Goal: Check status: Check status

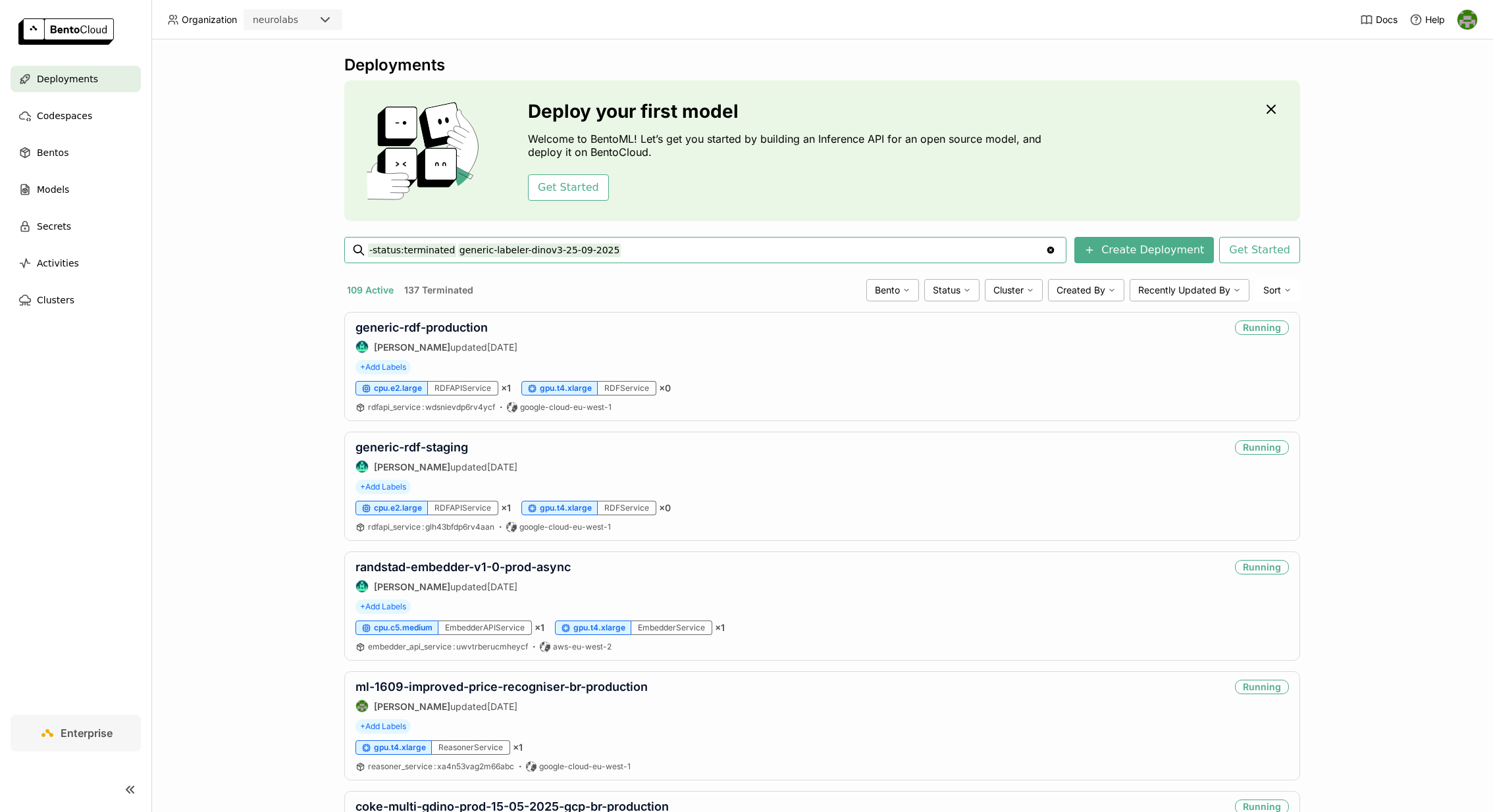
type input "-status:terminated generic-labeler-dinov3-25-09-2025"
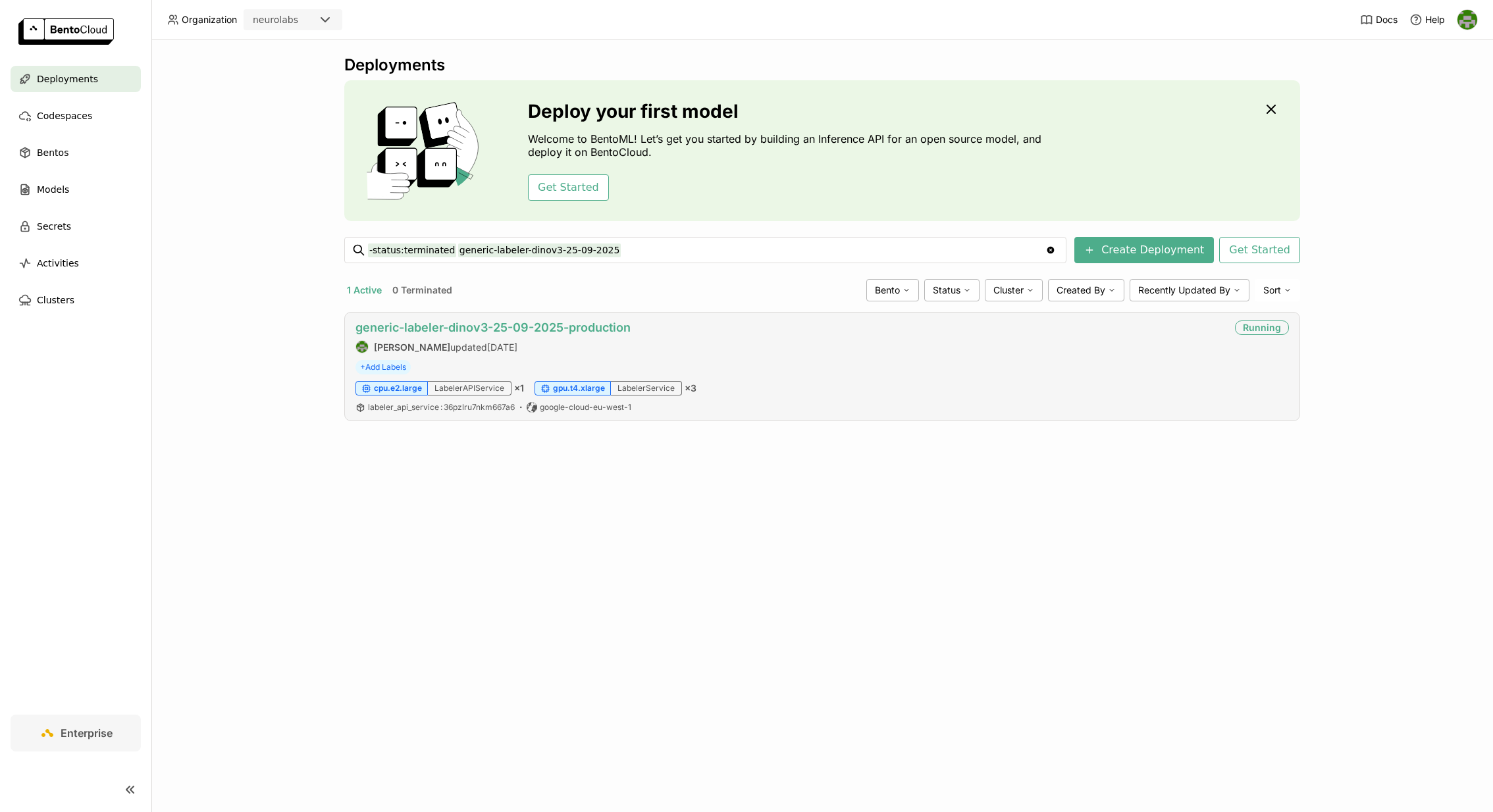
click at [617, 322] on link "generic-labeler-dinov3-25-09-2025-production" at bounding box center [493, 327] width 275 height 14
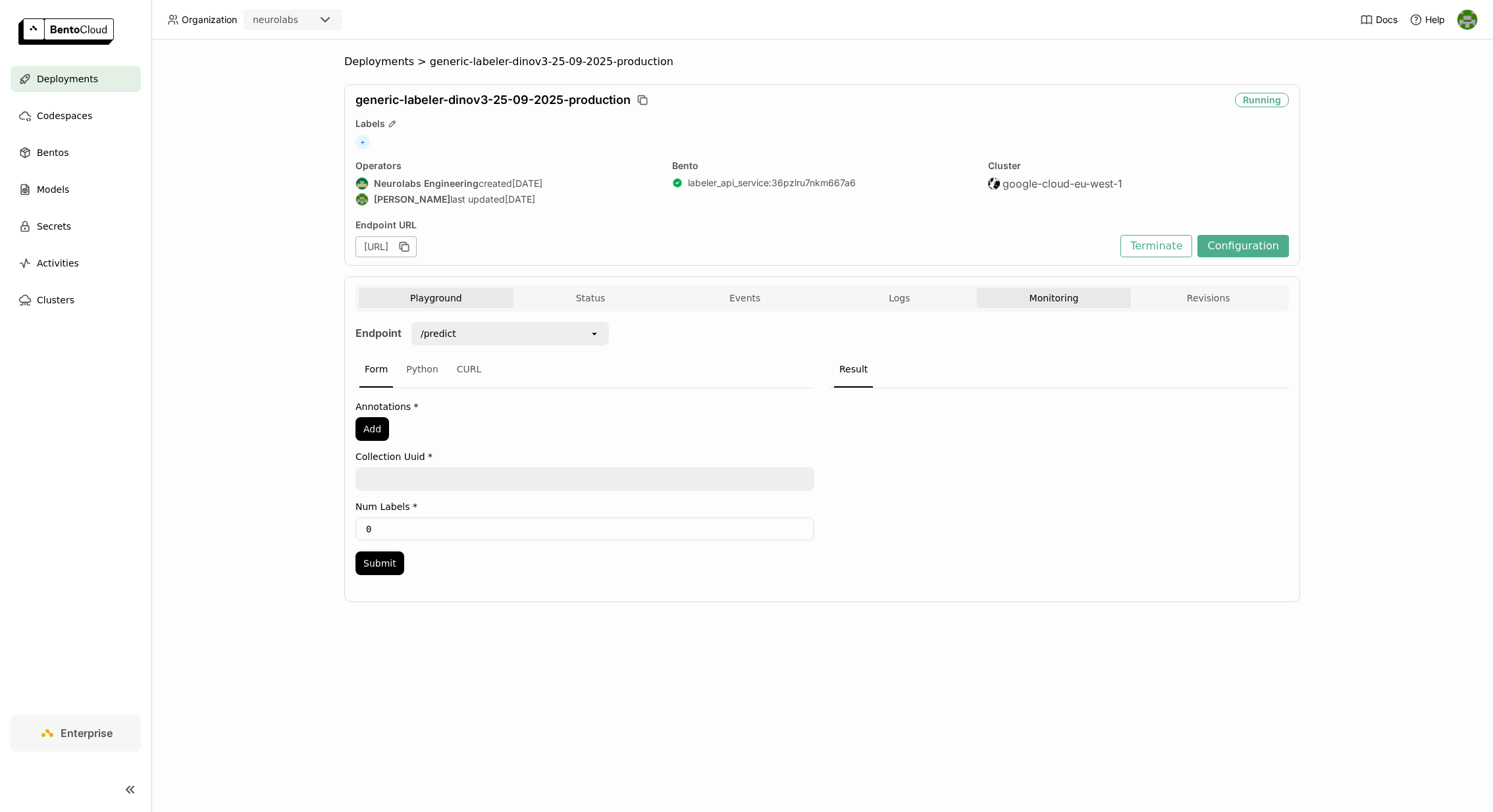
click at [1029, 306] on button "Monitoring" at bounding box center [1054, 298] width 155 height 20
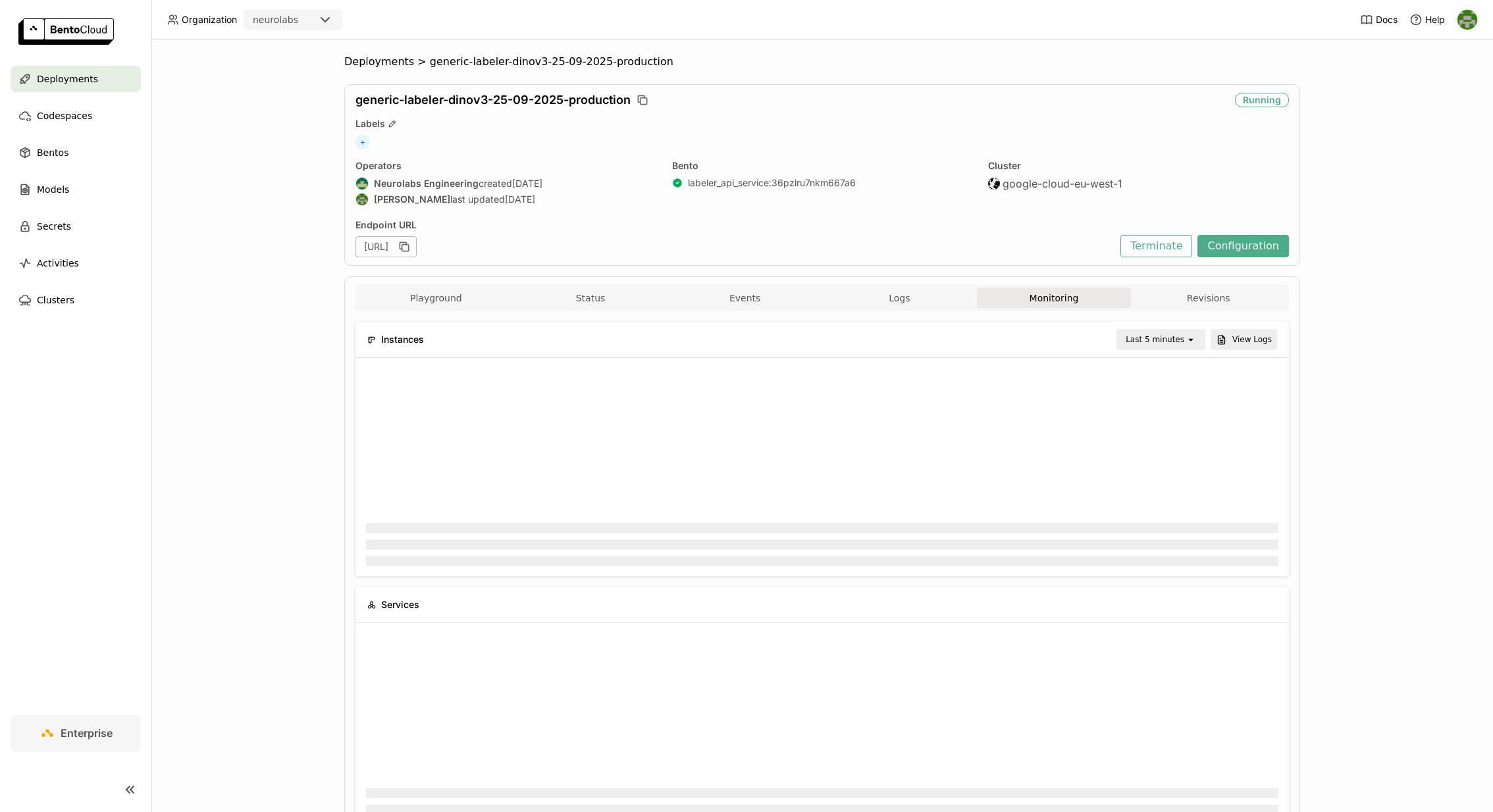
click at [1132, 331] on div "Last 5 minutes" at bounding box center [1152, 339] width 68 height 18
click at [1170, 441] on div "Last 1 hour" at bounding box center [1163, 439] width 63 height 13
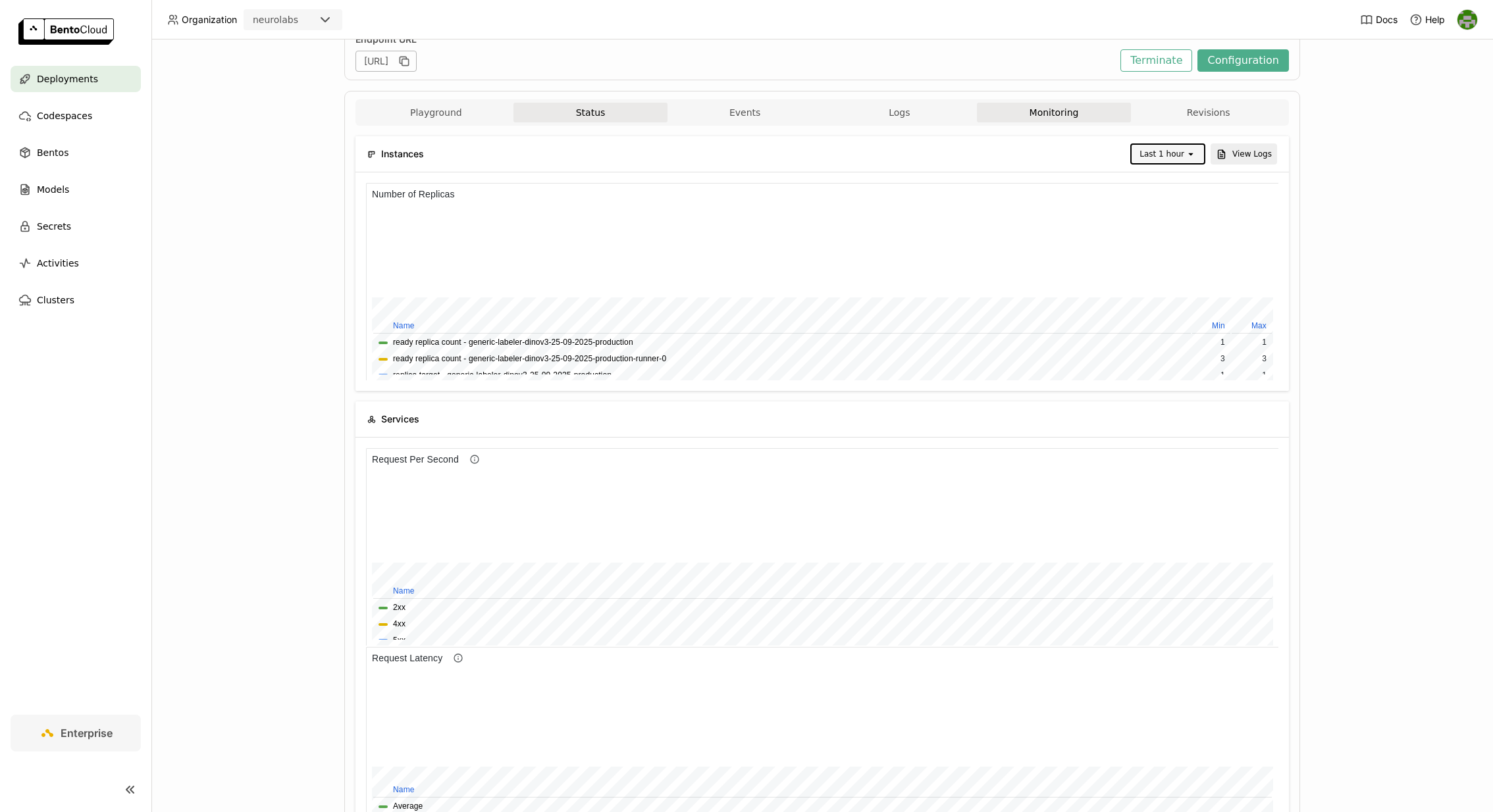
click at [601, 110] on button "Status" at bounding box center [591, 112] width 155 height 20
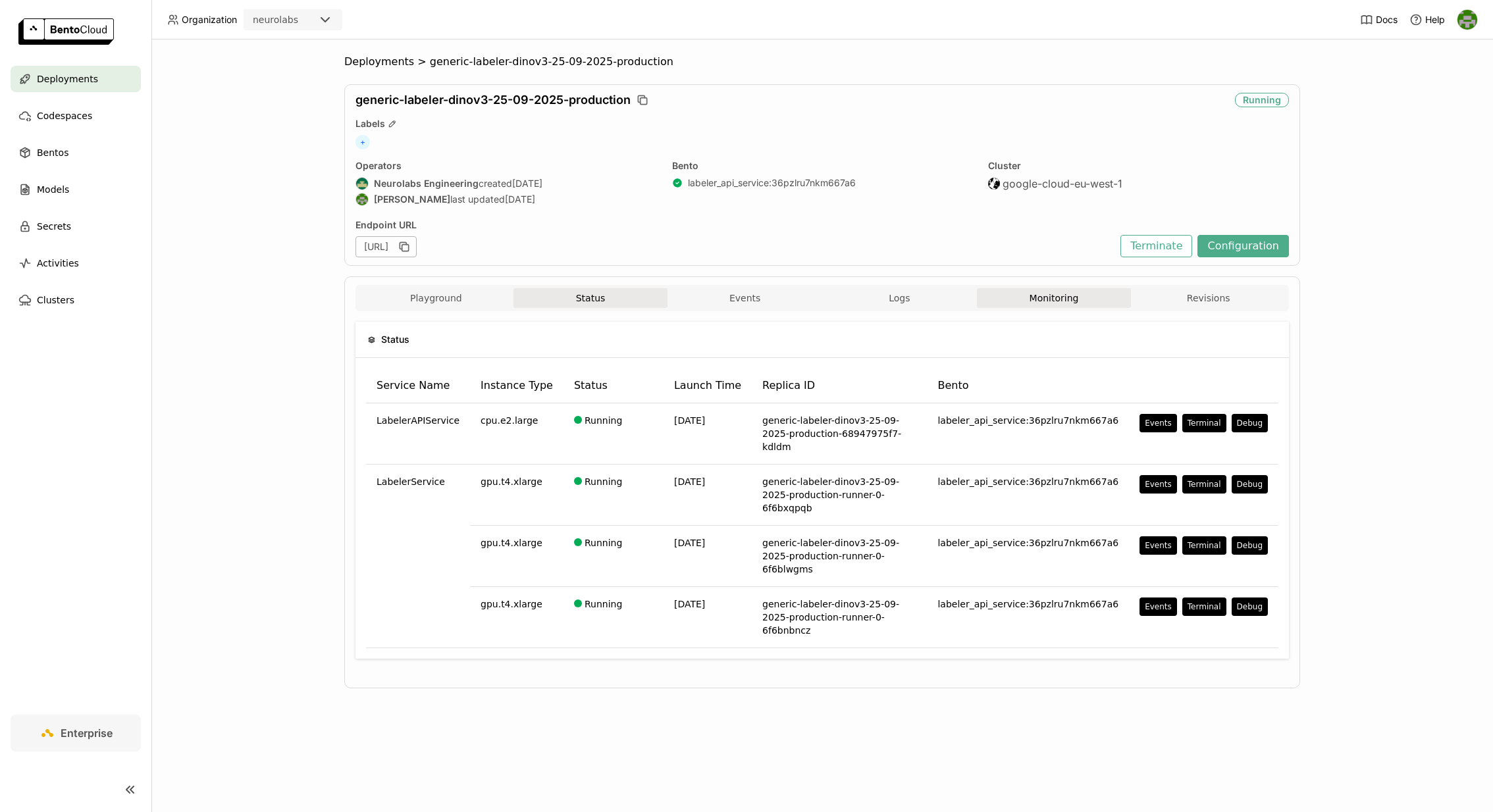
click at [1080, 298] on button "Monitoring" at bounding box center [1054, 298] width 155 height 20
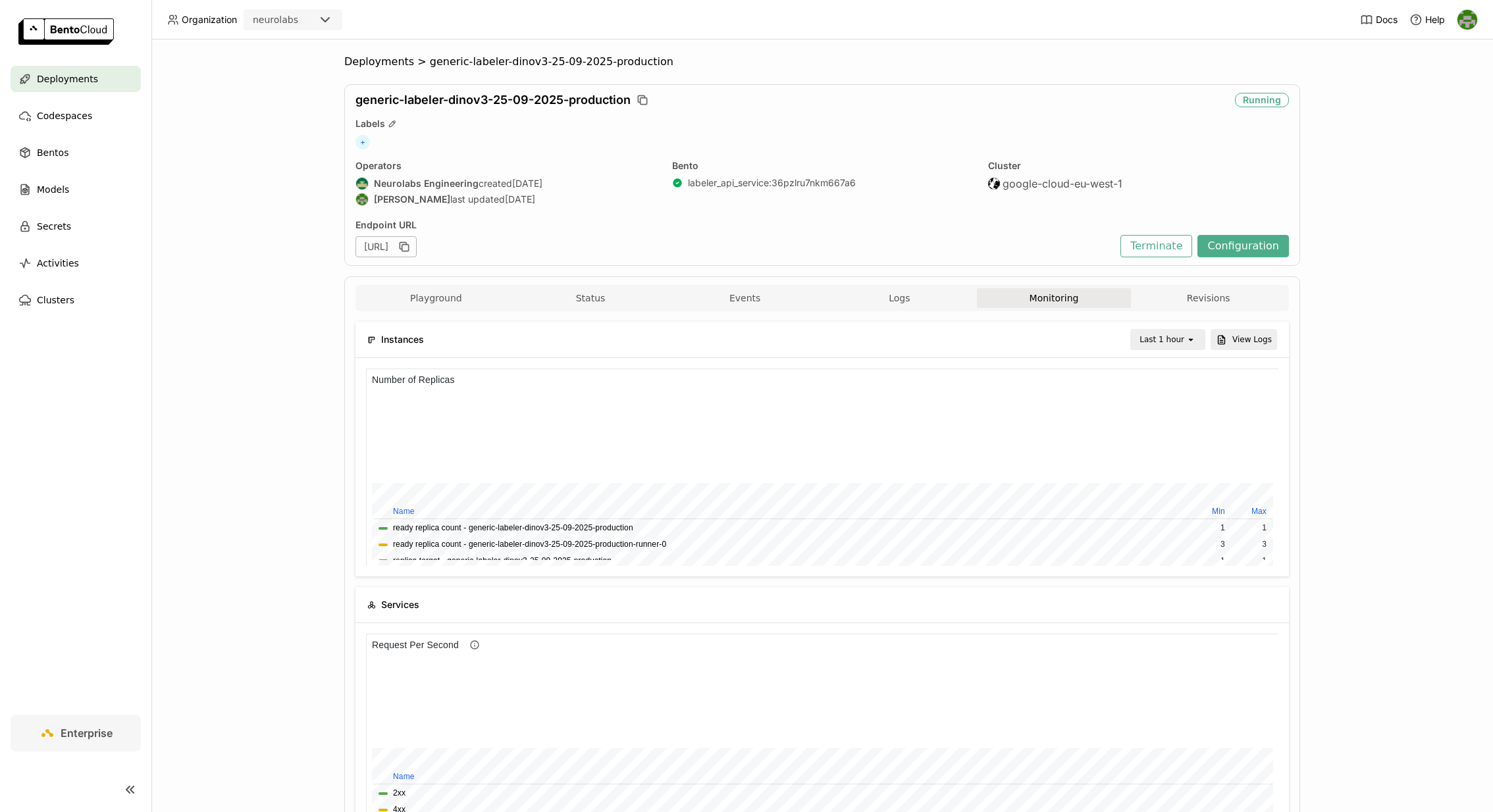
click at [1165, 335] on div "Last 1 hour" at bounding box center [1162, 339] width 45 height 13
click at [1176, 413] on div "Last 30 minutes" at bounding box center [1170, 409] width 51 height 26
click at [1238, 342] on button "View Logs" at bounding box center [1244, 339] width 66 height 21
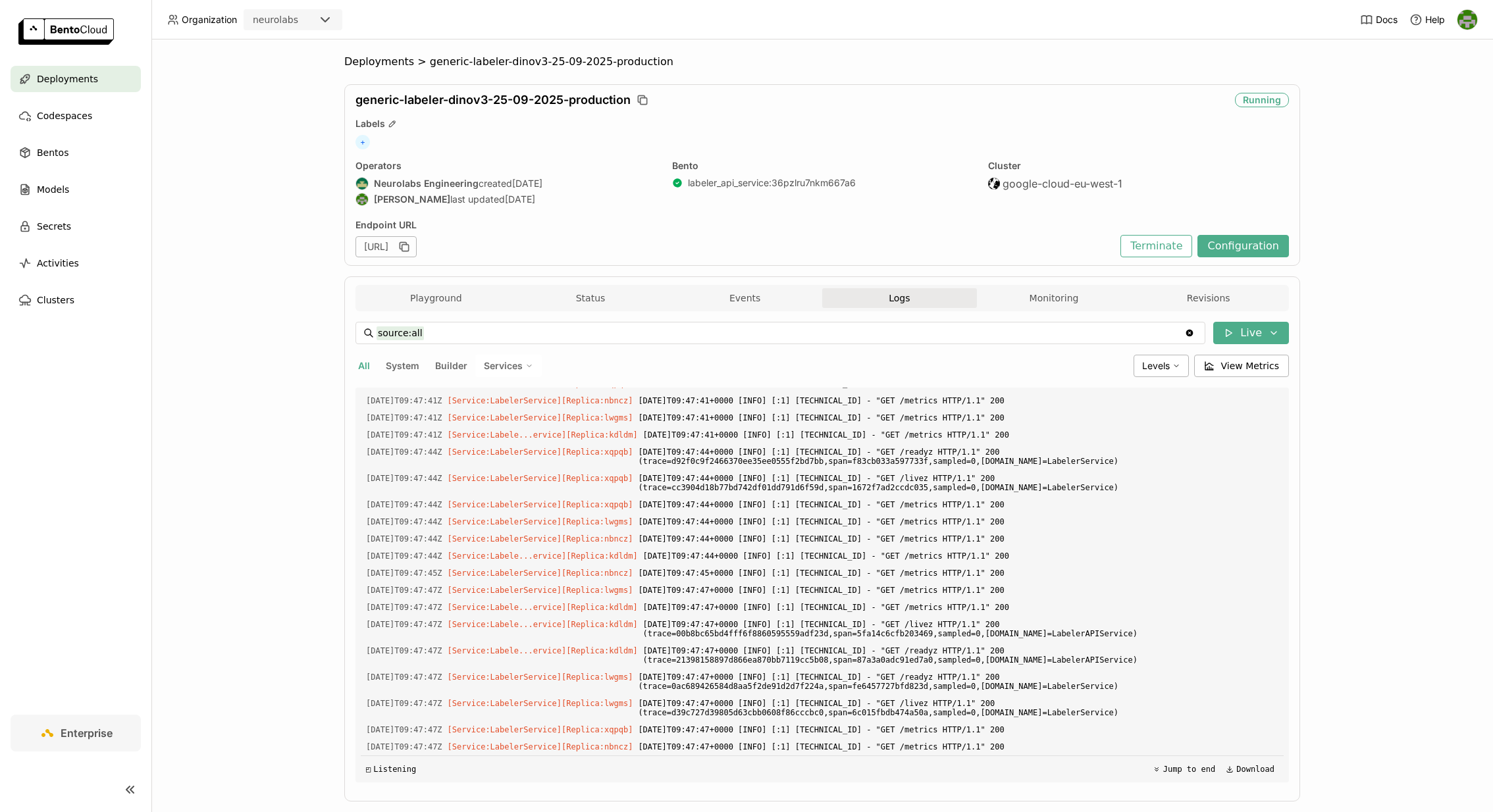
scroll to position [1765, 0]
click at [506, 363] on span "Services" at bounding box center [503, 365] width 39 height 12
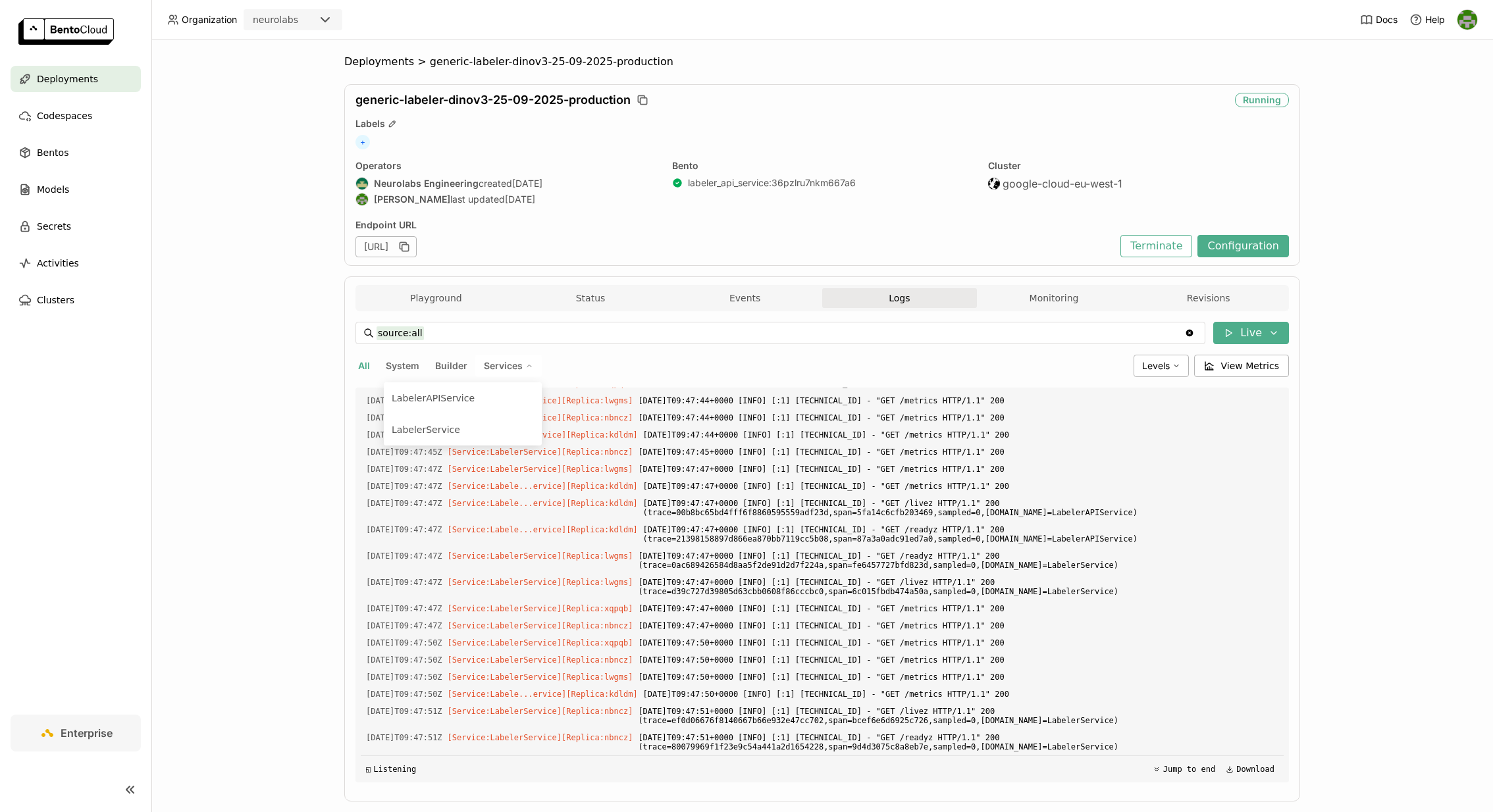
scroll to position [1888, 0]
click at [466, 428] on div "LabelerService" at bounding box center [463, 429] width 142 height 16
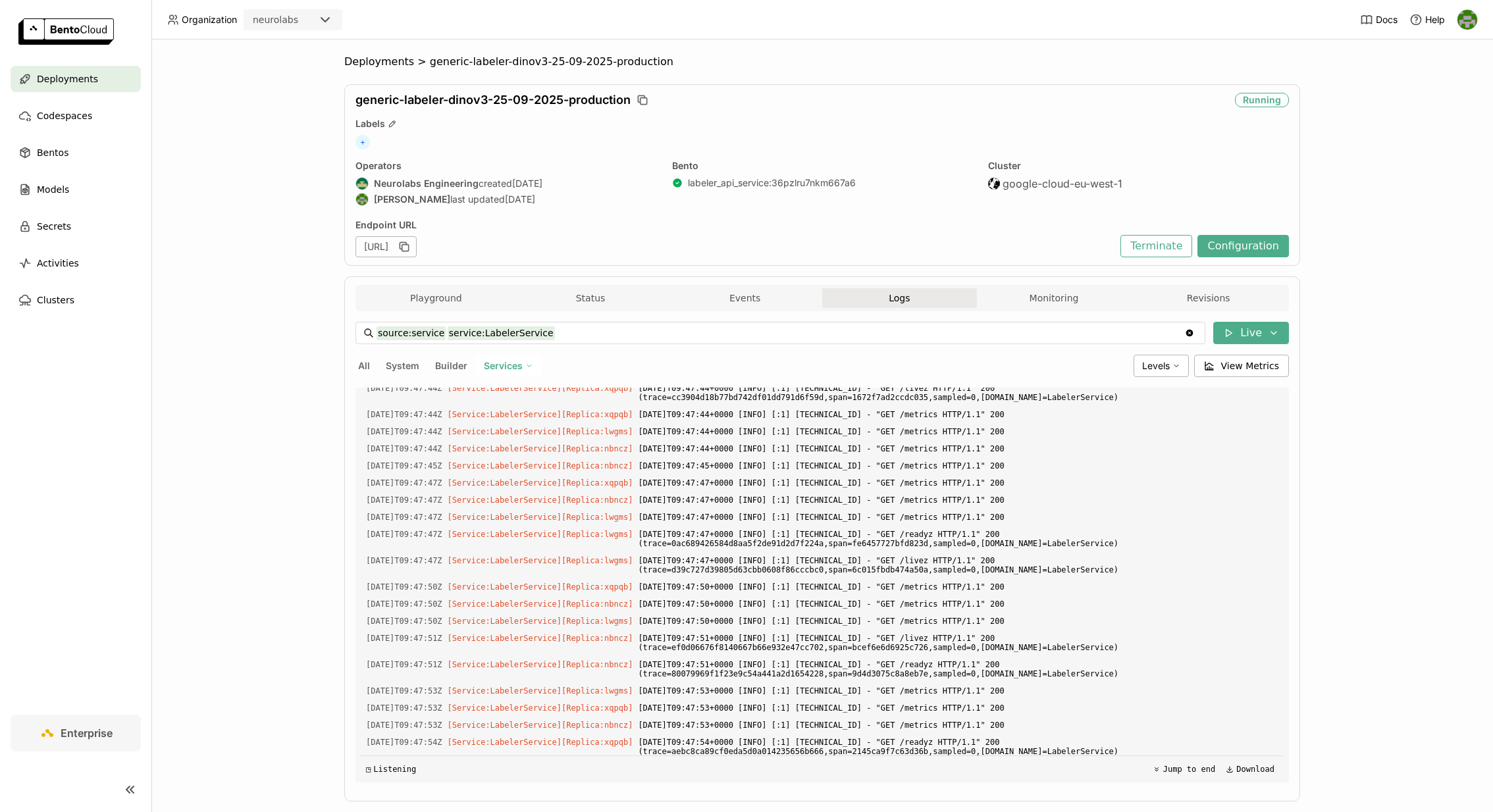
scroll to position [1720, 0]
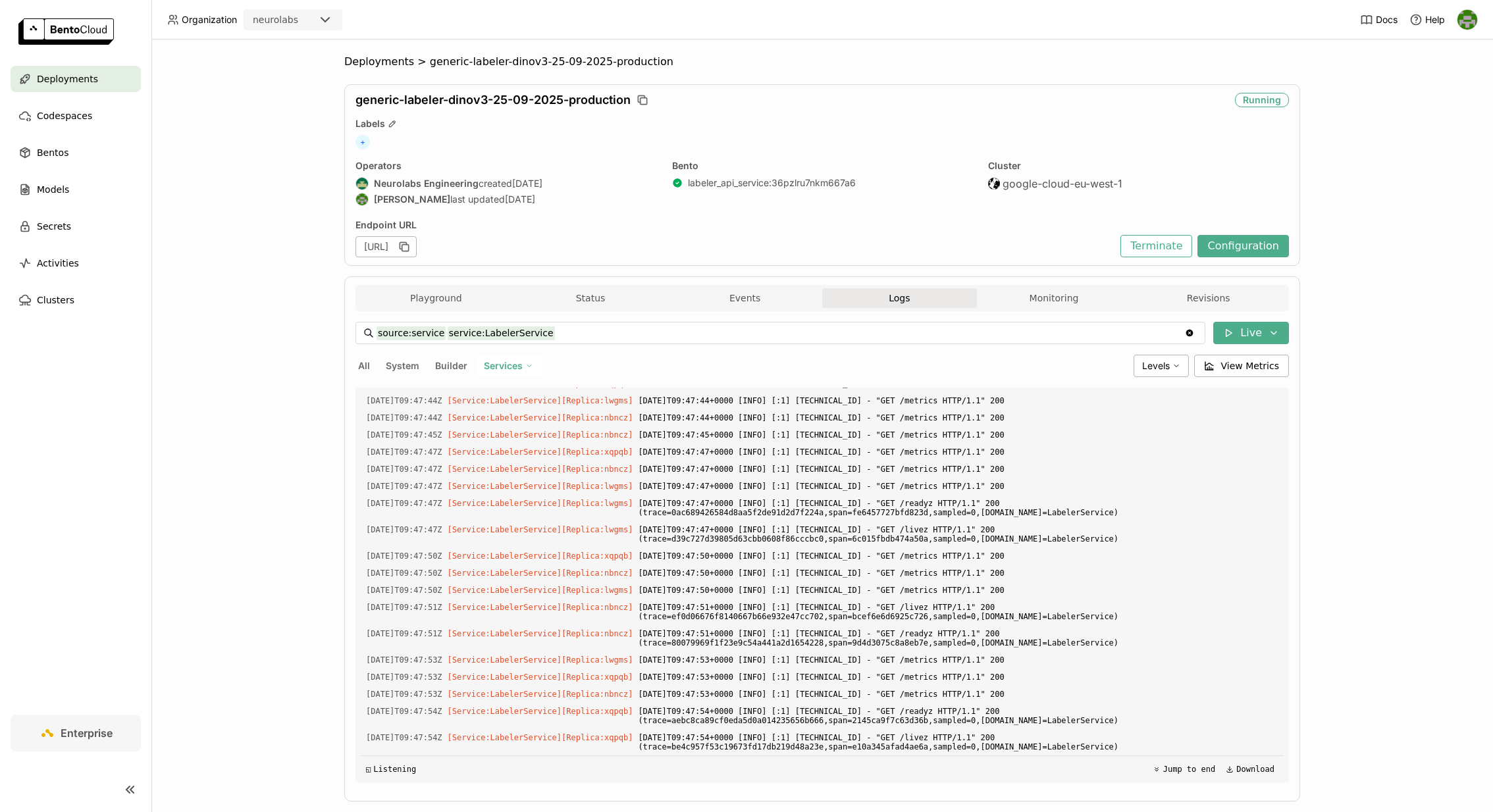
click at [509, 368] on span "Services" at bounding box center [503, 365] width 39 height 12
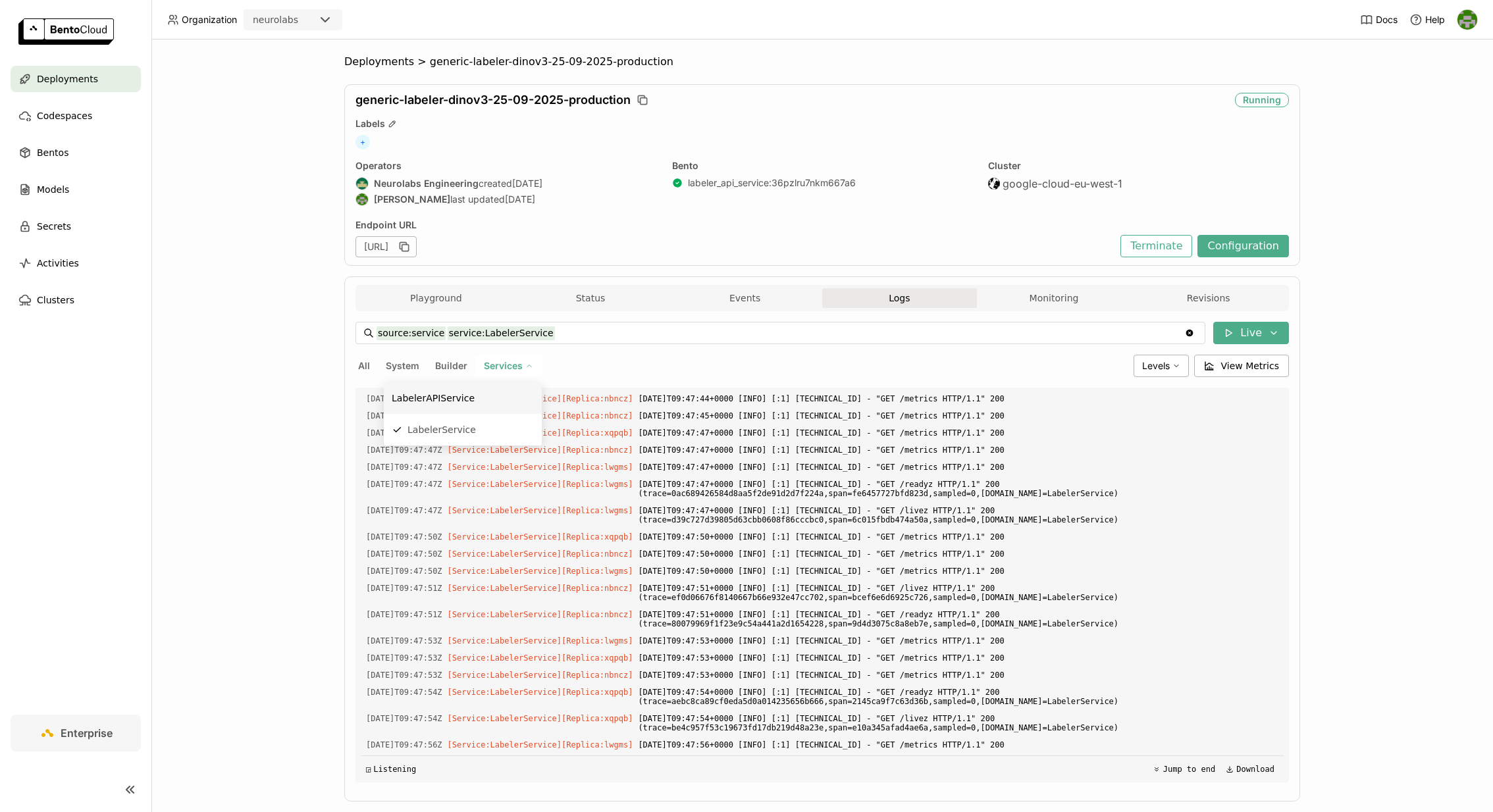
scroll to position [1799, 0]
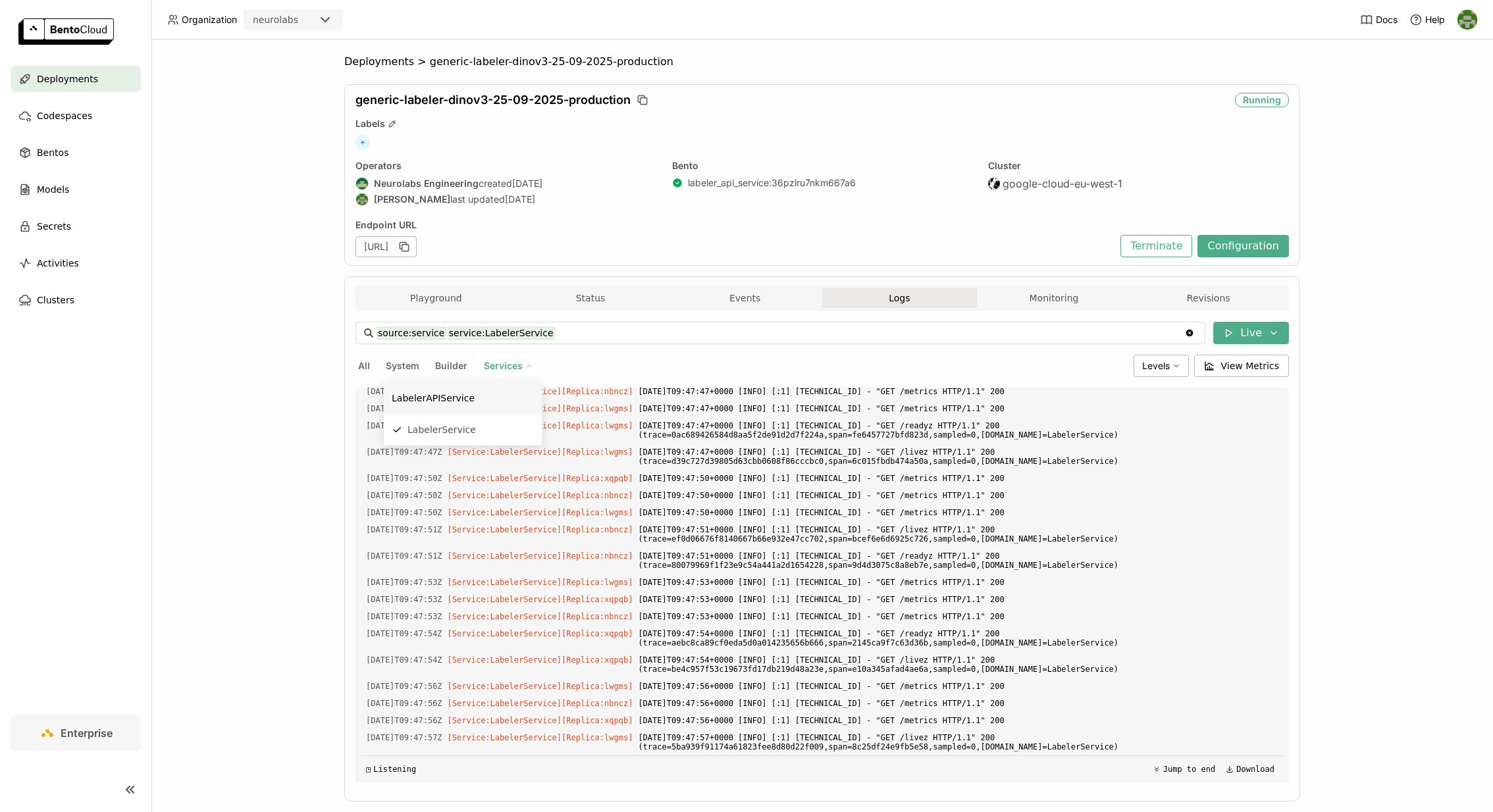
click at [477, 396] on div "LabelerAPIService" at bounding box center [463, 398] width 142 height 16
type input "source:service service:LabelerAPIService"
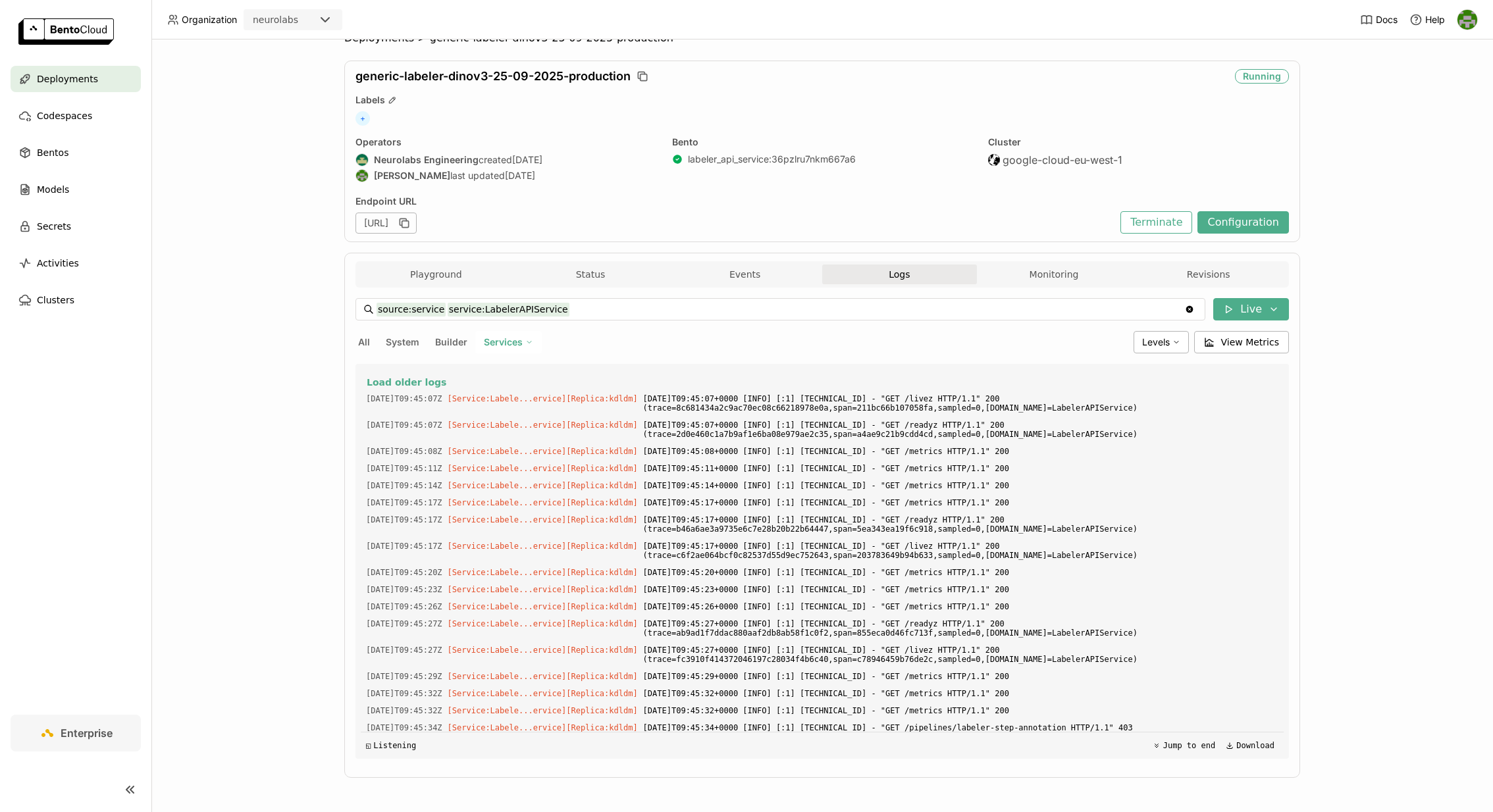
scroll to position [0, 0]
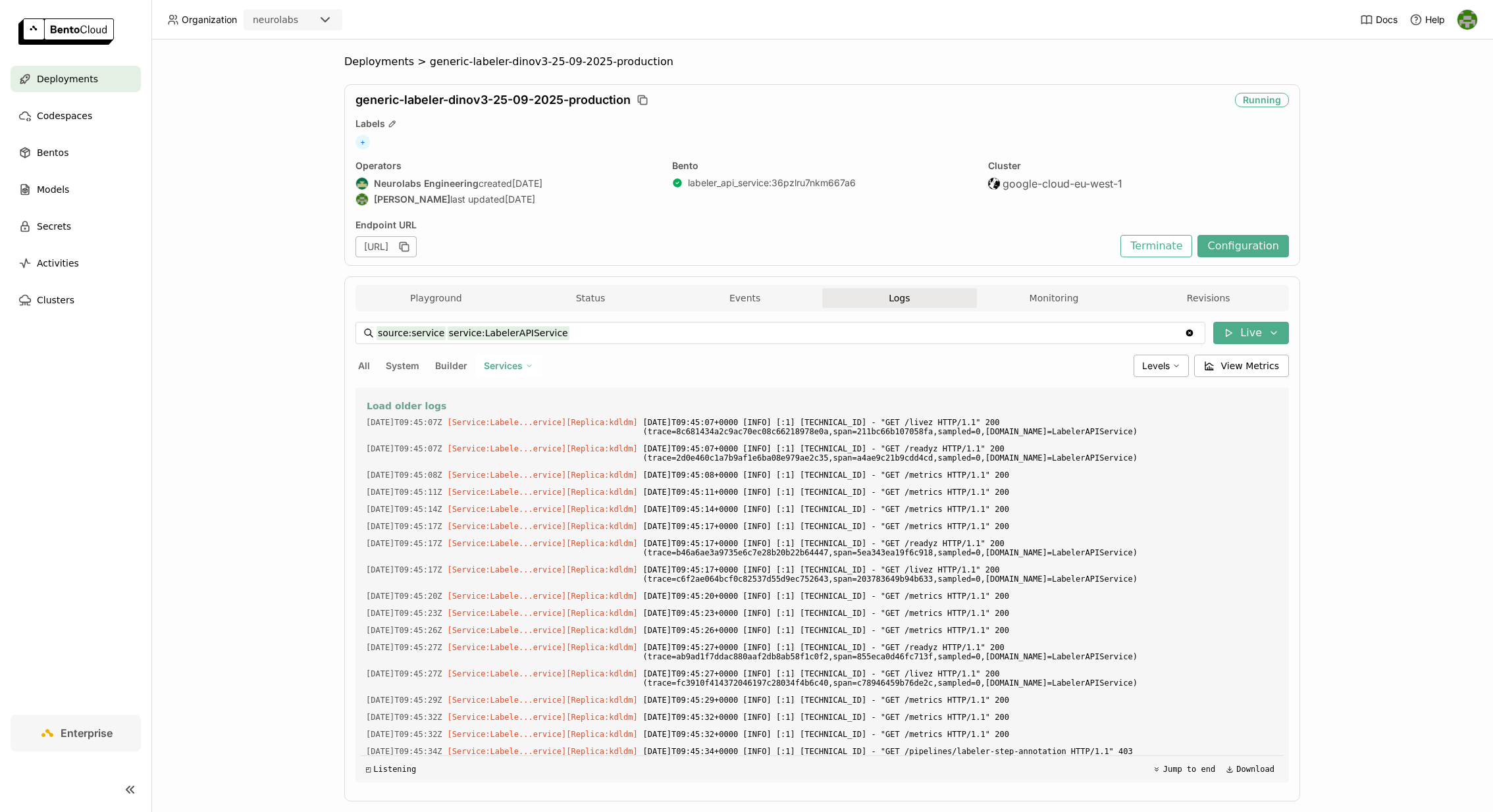
click at [422, 411] on span "Load older logs" at bounding box center [406, 405] width 79 height 12
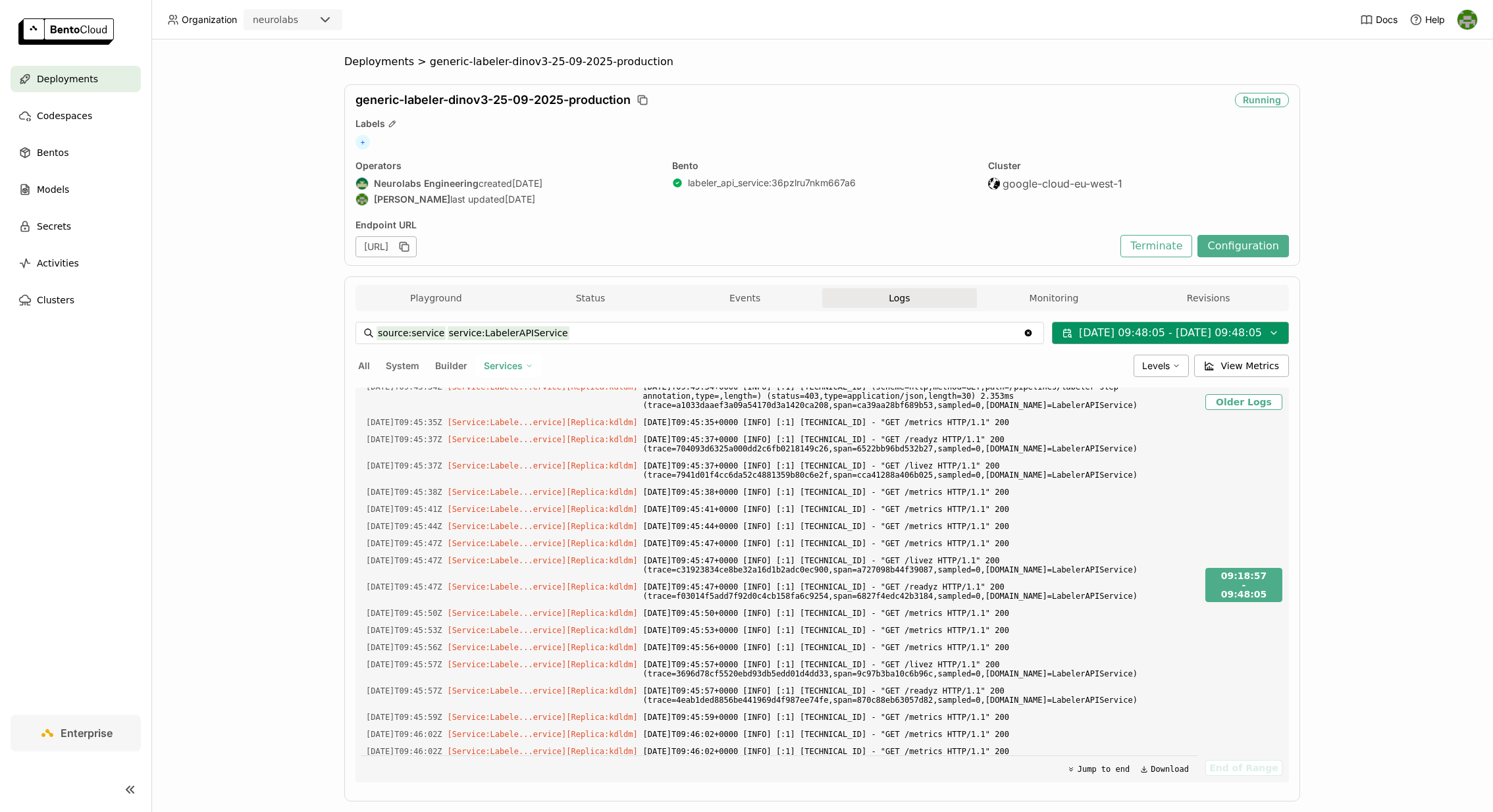
click at [1270, 331] on icon at bounding box center [1274, 333] width 11 height 11
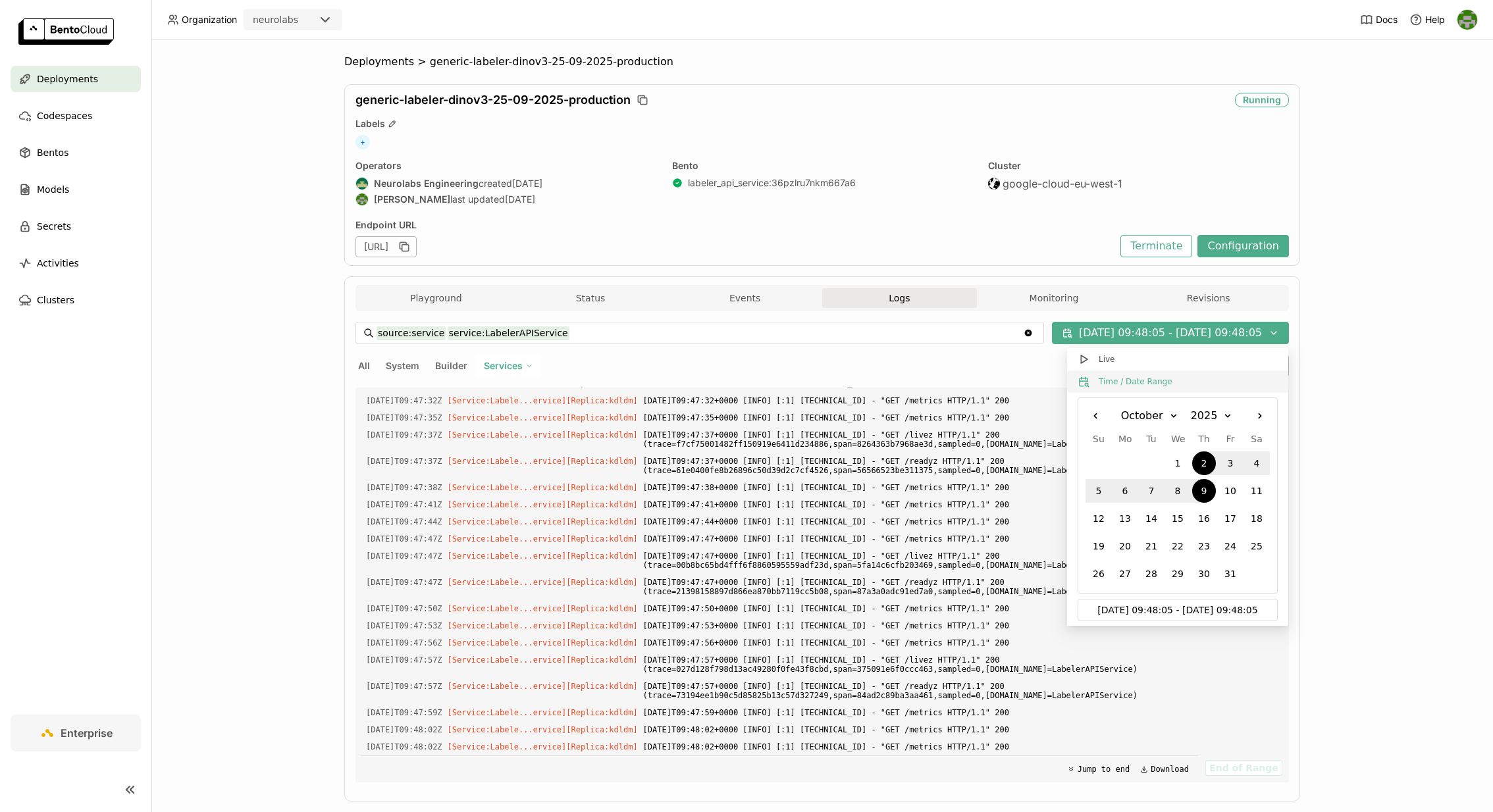
scroll to position [20286, 0]
click at [1157, 609] on input "[DATE] 09:48:05 - [DATE] 09:48:05" at bounding box center [1178, 610] width 184 height 21
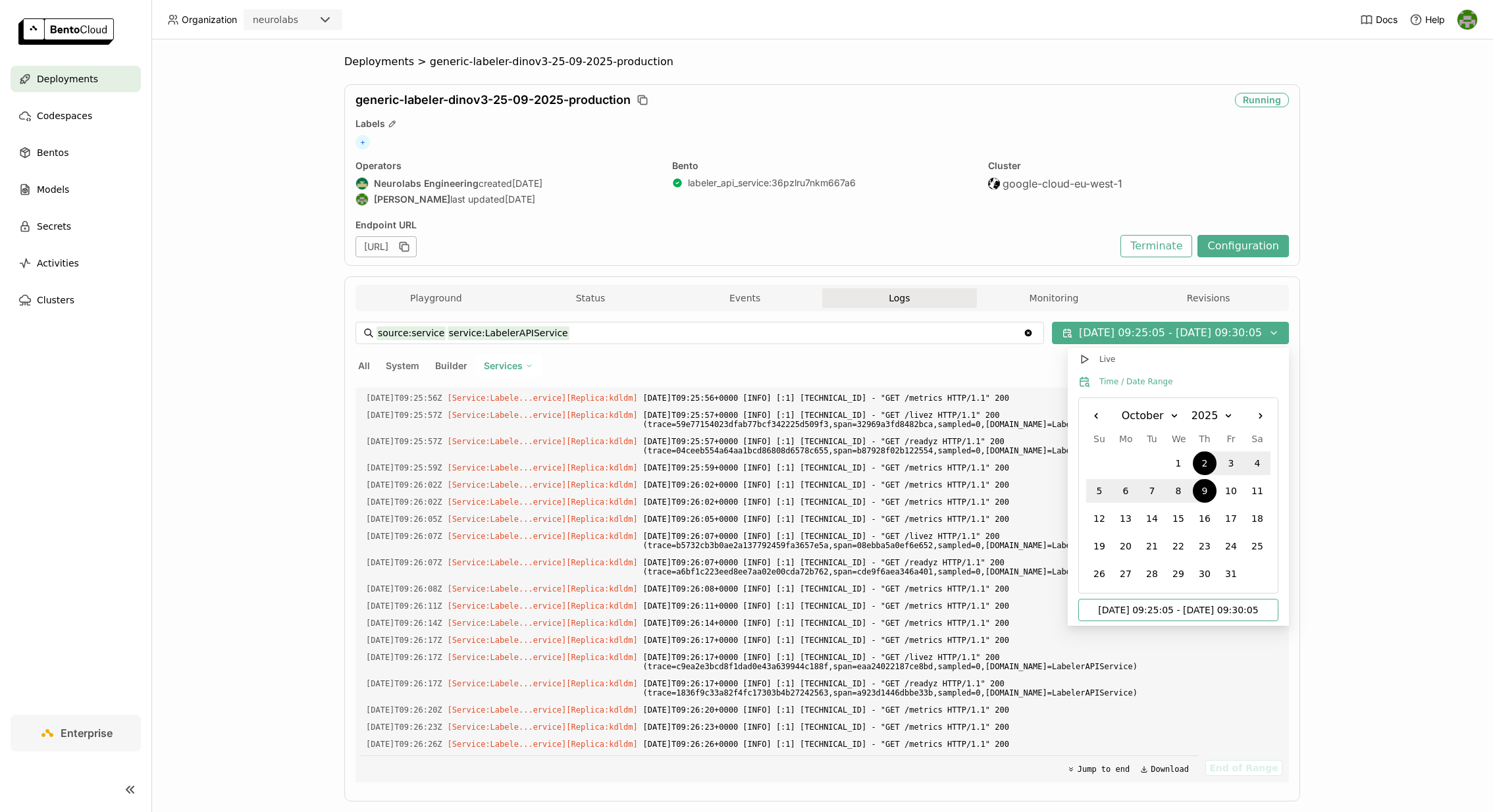
click at [1164, 612] on input "[DATE] 09:25:05 - [DATE] 09:30:05" at bounding box center [1178, 610] width 184 height 21
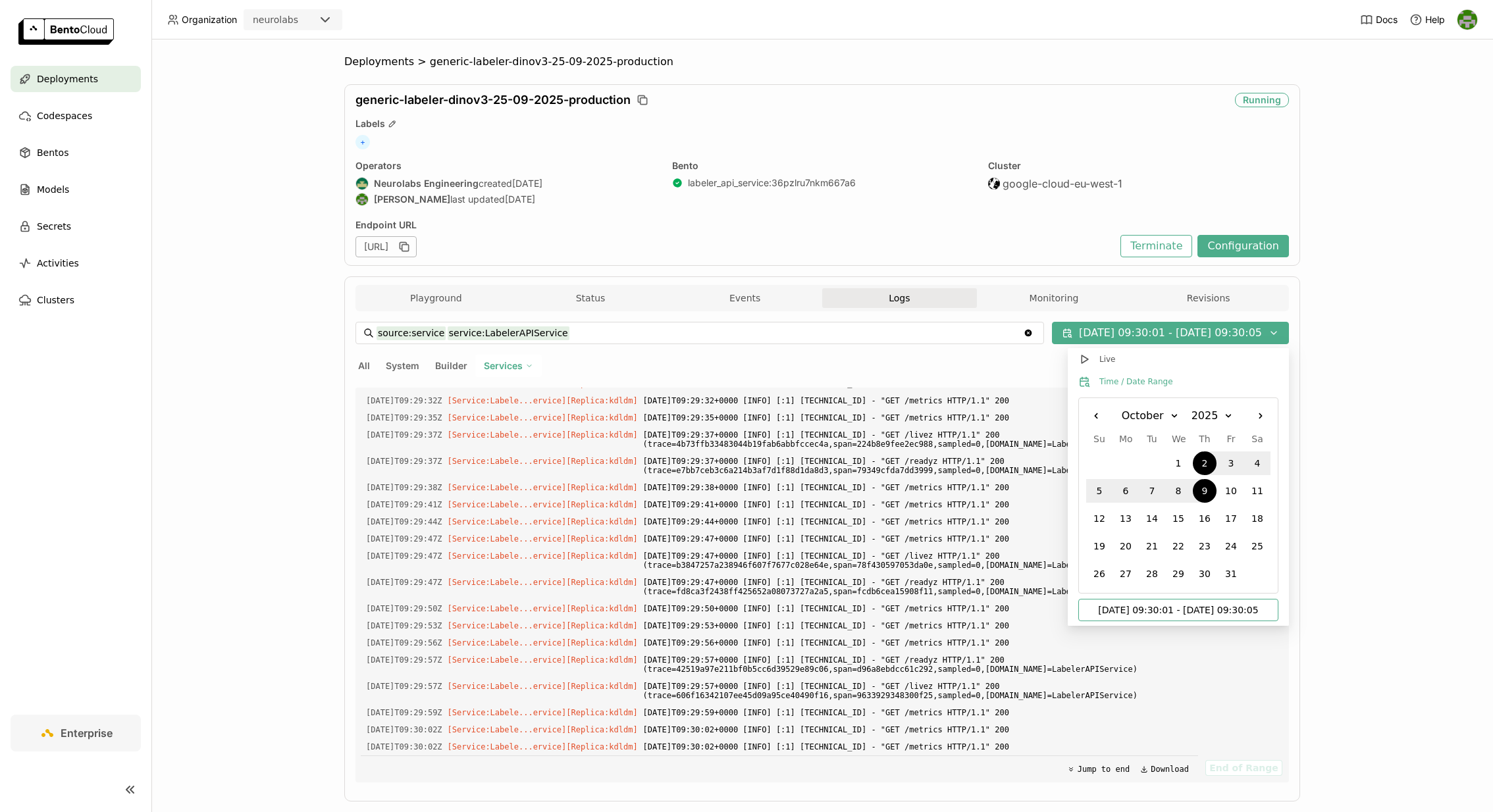
scroll to position [20313, 0]
click at [1255, 611] on input "[DATE] 09:30:03 - [DATE] 09:30:05" at bounding box center [1178, 610] width 184 height 21
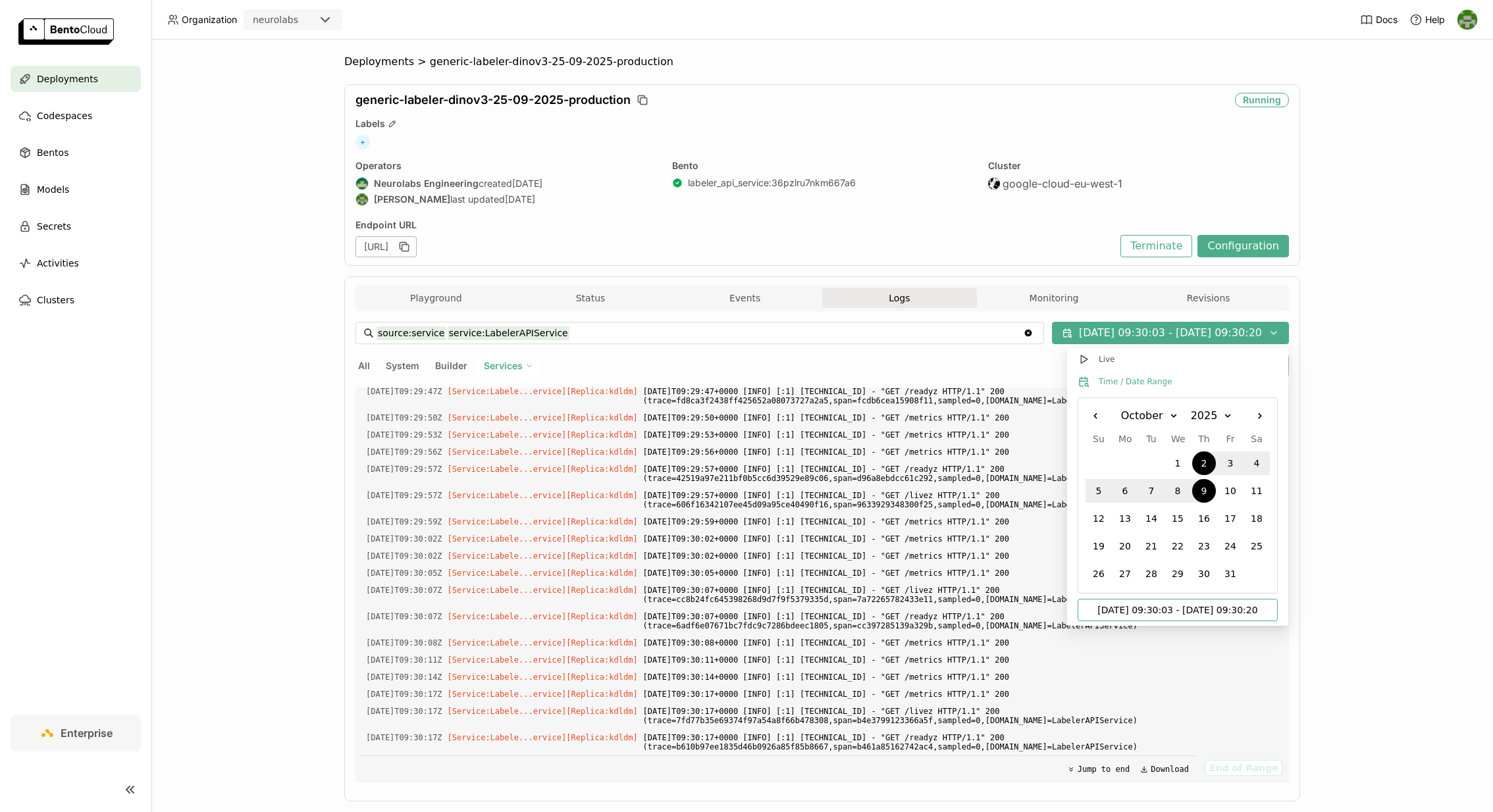
scroll to position [0, 0]
click at [1170, 613] on input "[DATE] 09:30:03 - [DATE] 09:30:20" at bounding box center [1178, 610] width 184 height 21
type input "[DATE] 09:30:06 - [DATE] 09:30:10"
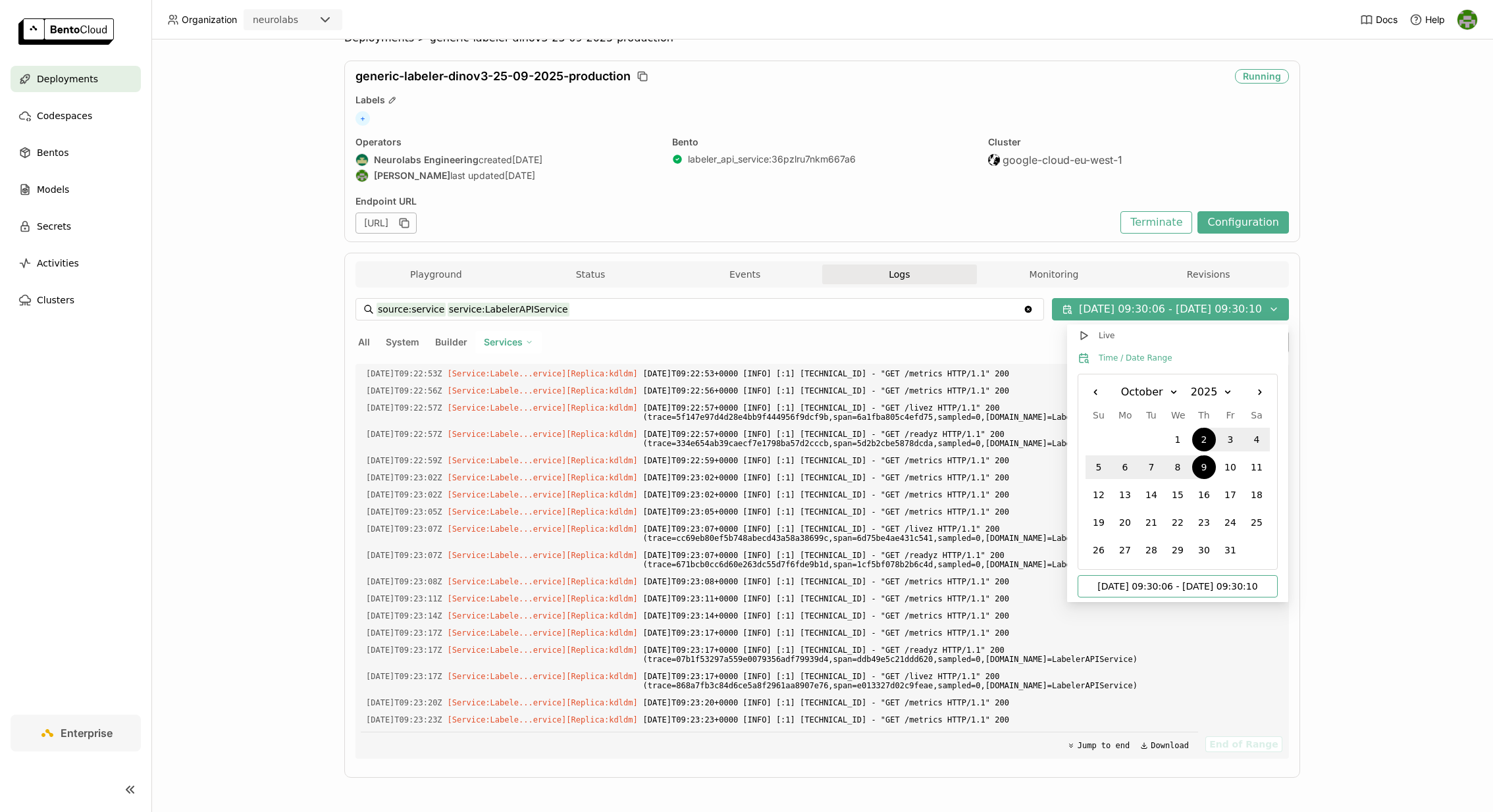
scroll to position [15255, 0]
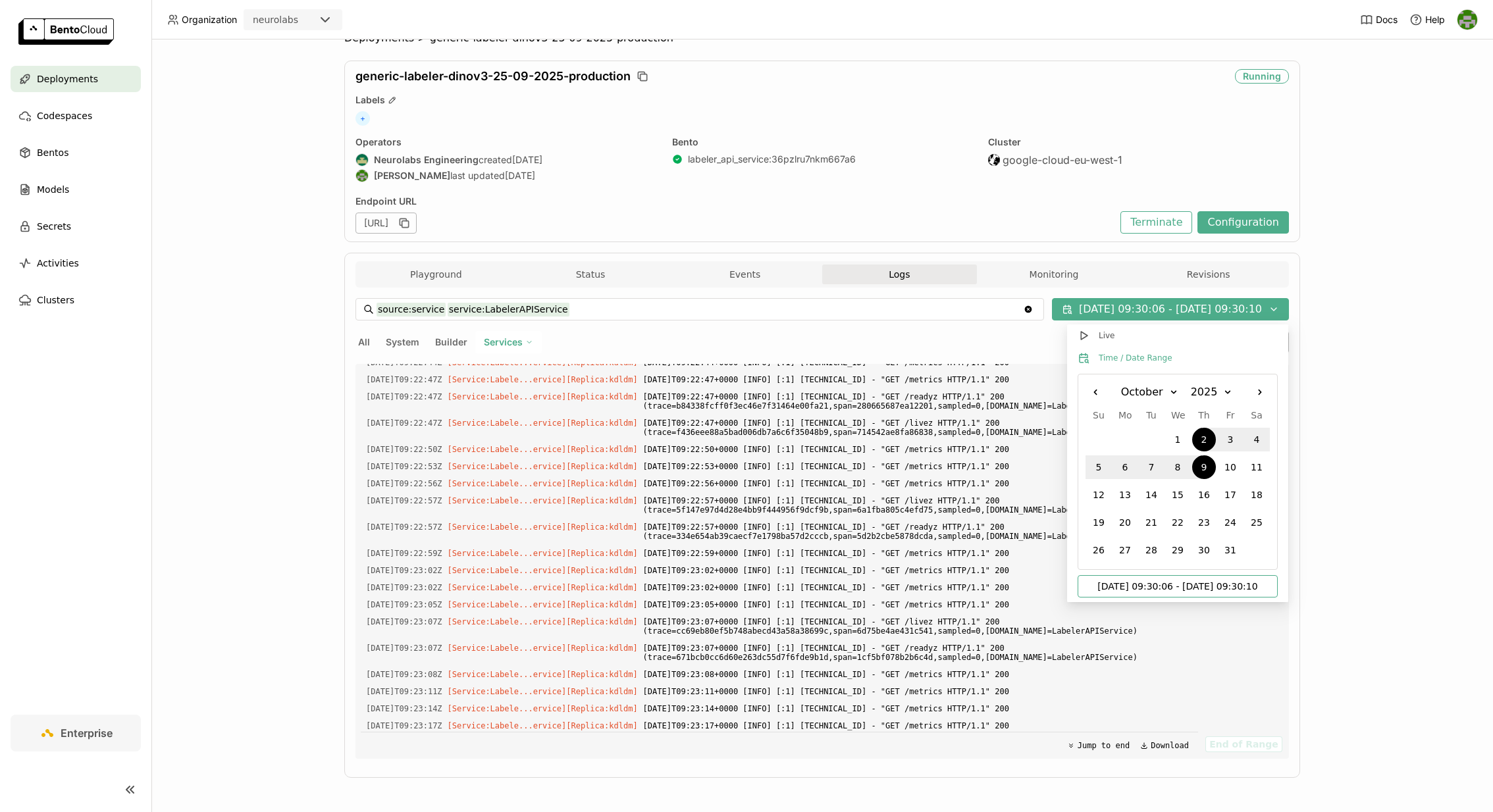
click at [563, 305] on input "source:service service:LabelerAPIService" at bounding box center [699, 309] width 646 height 21
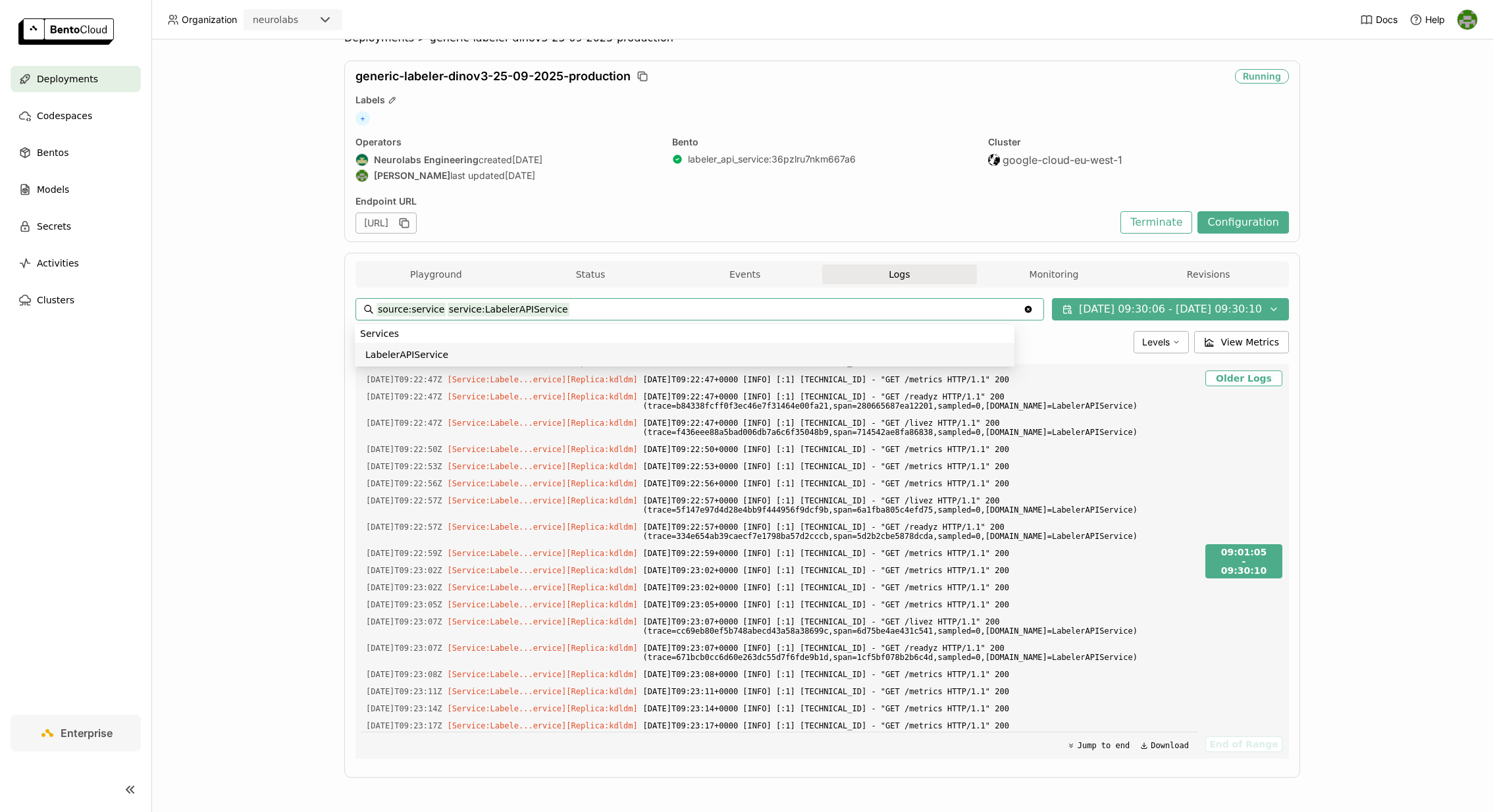
click at [299, 380] on div "Deployments > generic-labeler-dinov3-25-09-2025-production generic-labeler-dino…" at bounding box center [822, 426] width 1342 height 773
click at [502, 348] on div "Services" at bounding box center [509, 342] width 66 height 22
click at [475, 398] on div "LabelerService" at bounding box center [463, 405] width 142 height 16
type input "source:service service:LabelerService"
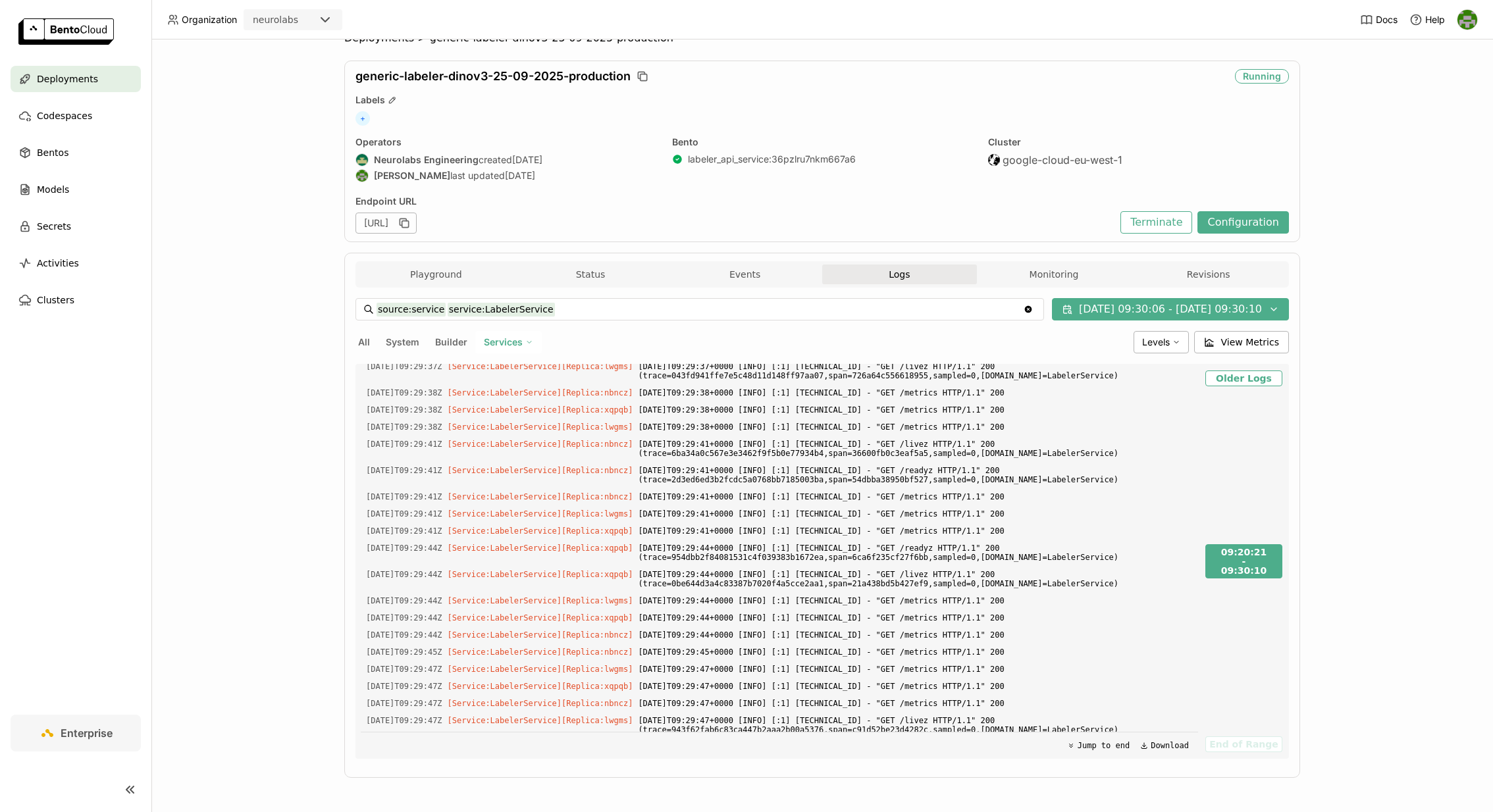
scroll to position [18452, 0]
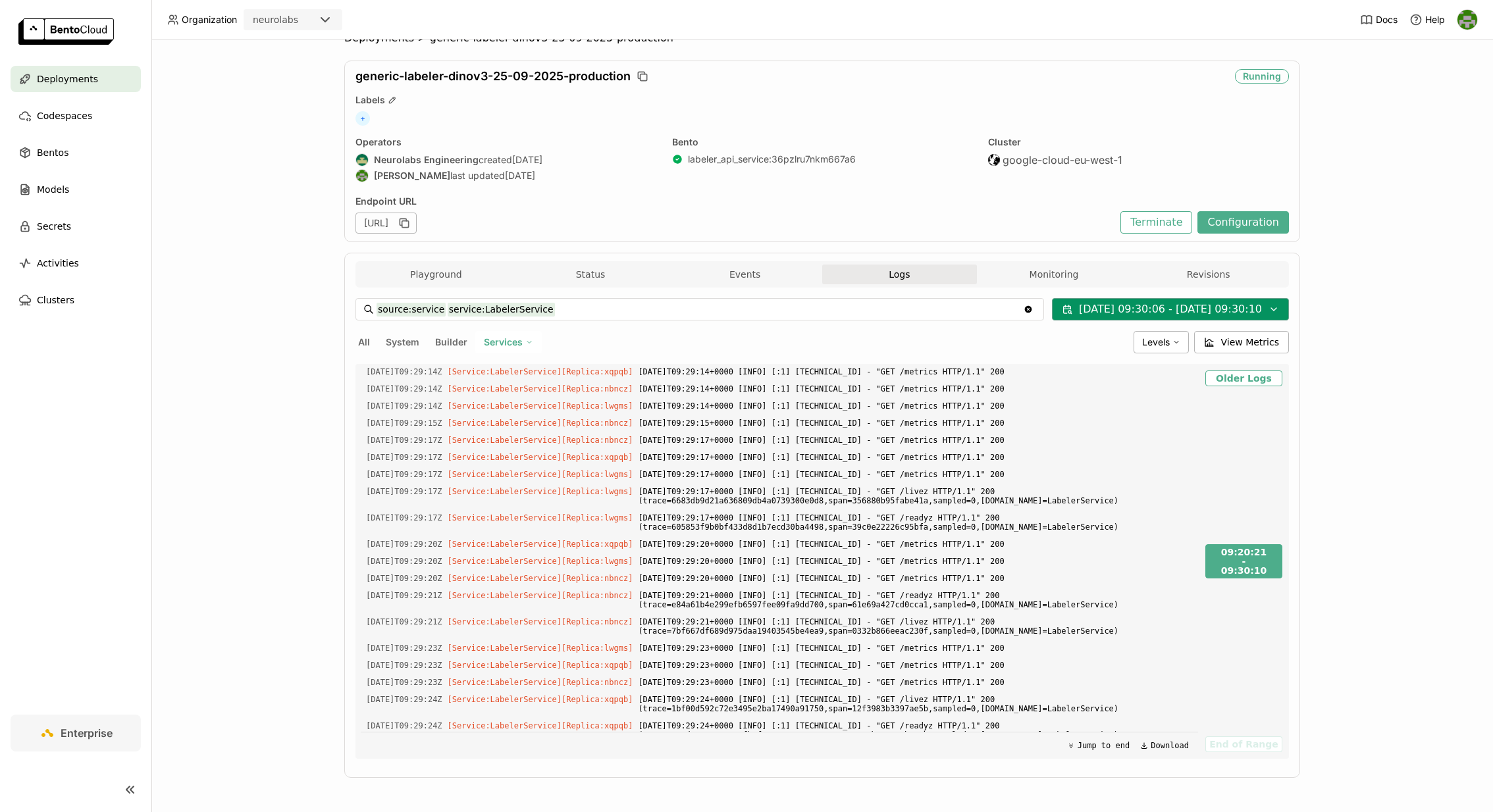
click at [1112, 308] on button "[DATE] 09:30:06 - [DATE] 09:30:10" at bounding box center [1171, 309] width 237 height 22
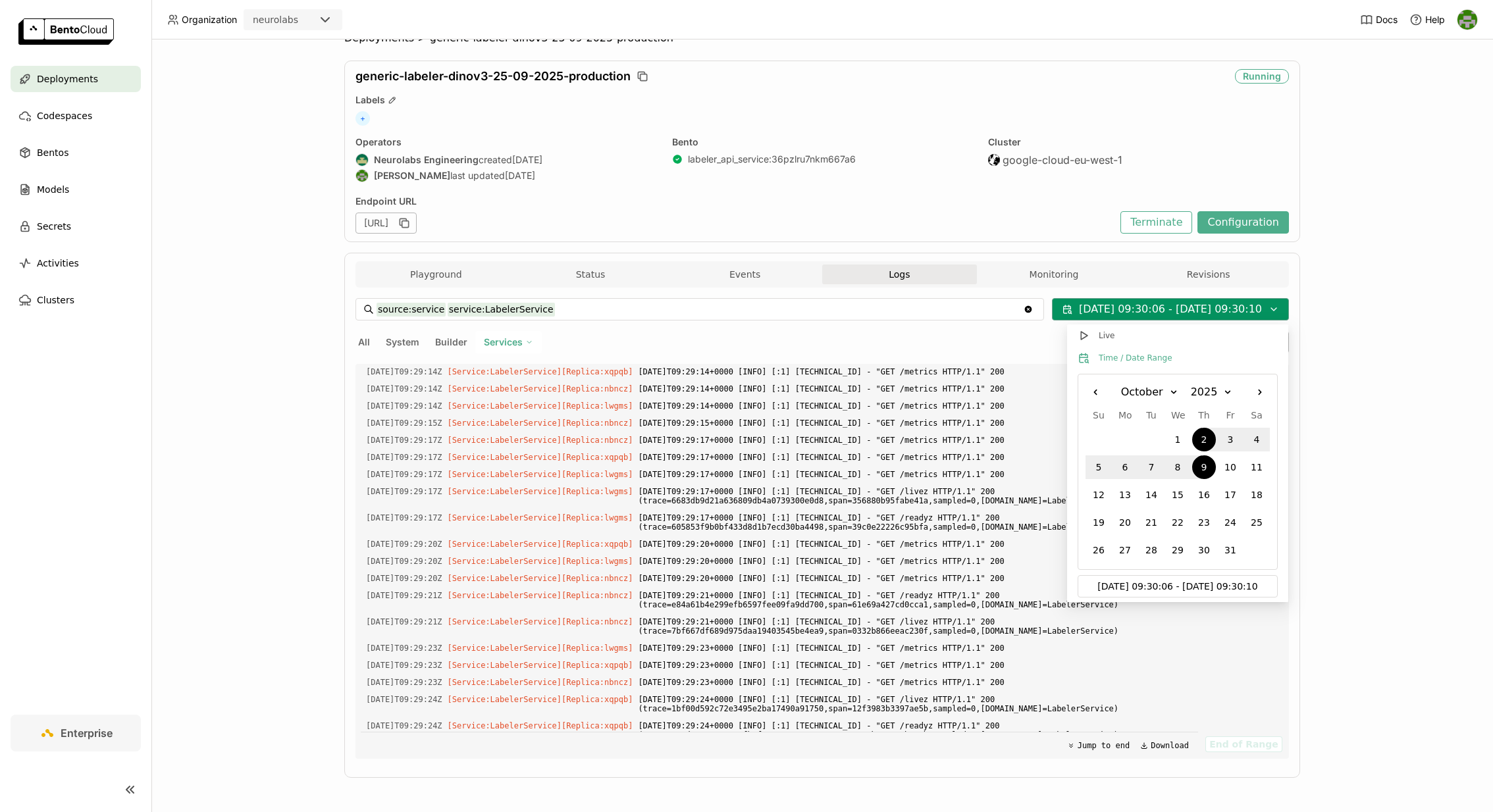
click at [1106, 314] on button "[DATE] 09:30:06 - [DATE] 09:30:10" at bounding box center [1171, 309] width 237 height 22
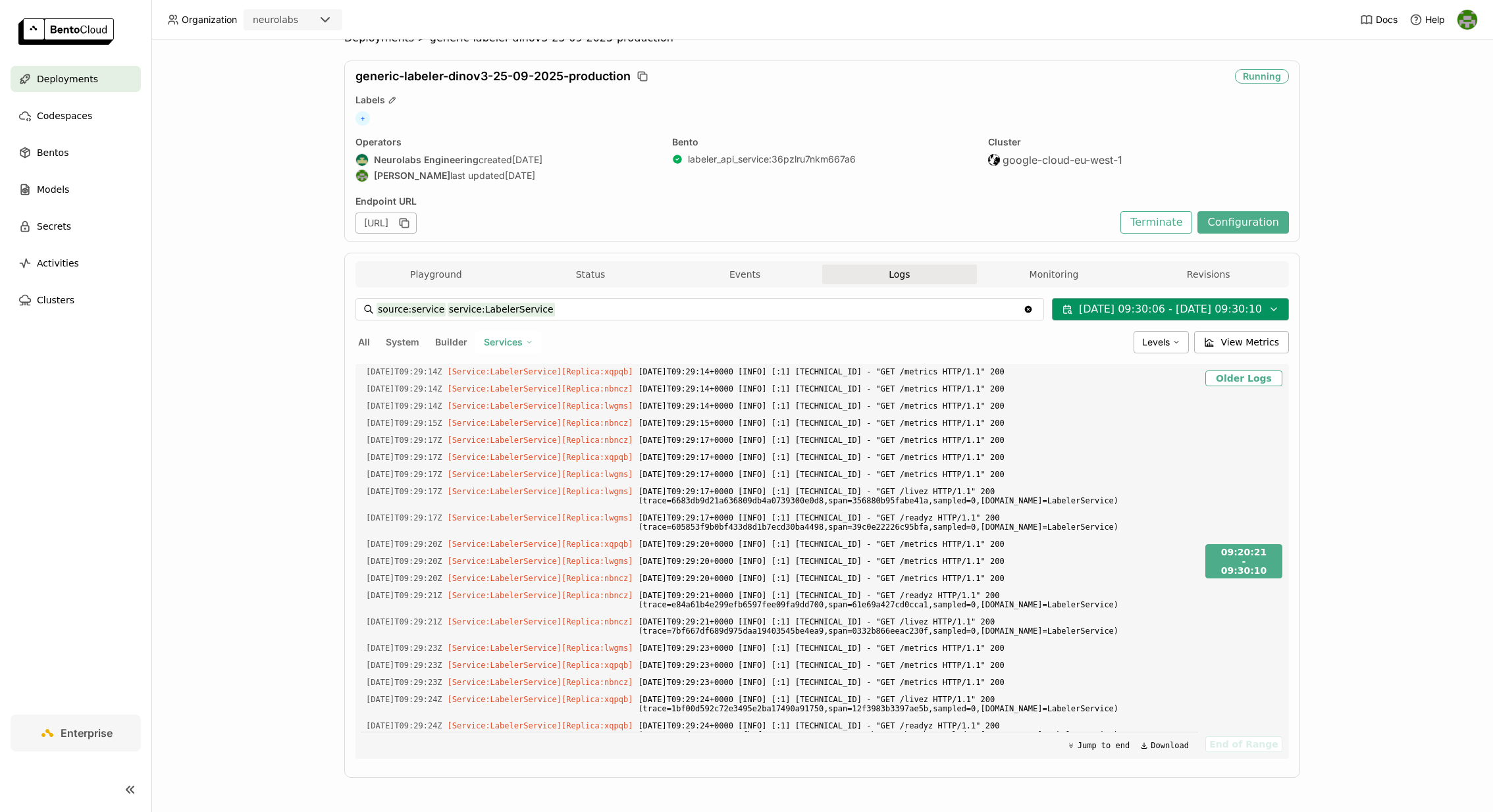
click at [1064, 304] on button "[DATE] 09:30:06 - [DATE] 09:30:10" at bounding box center [1171, 309] width 237 height 22
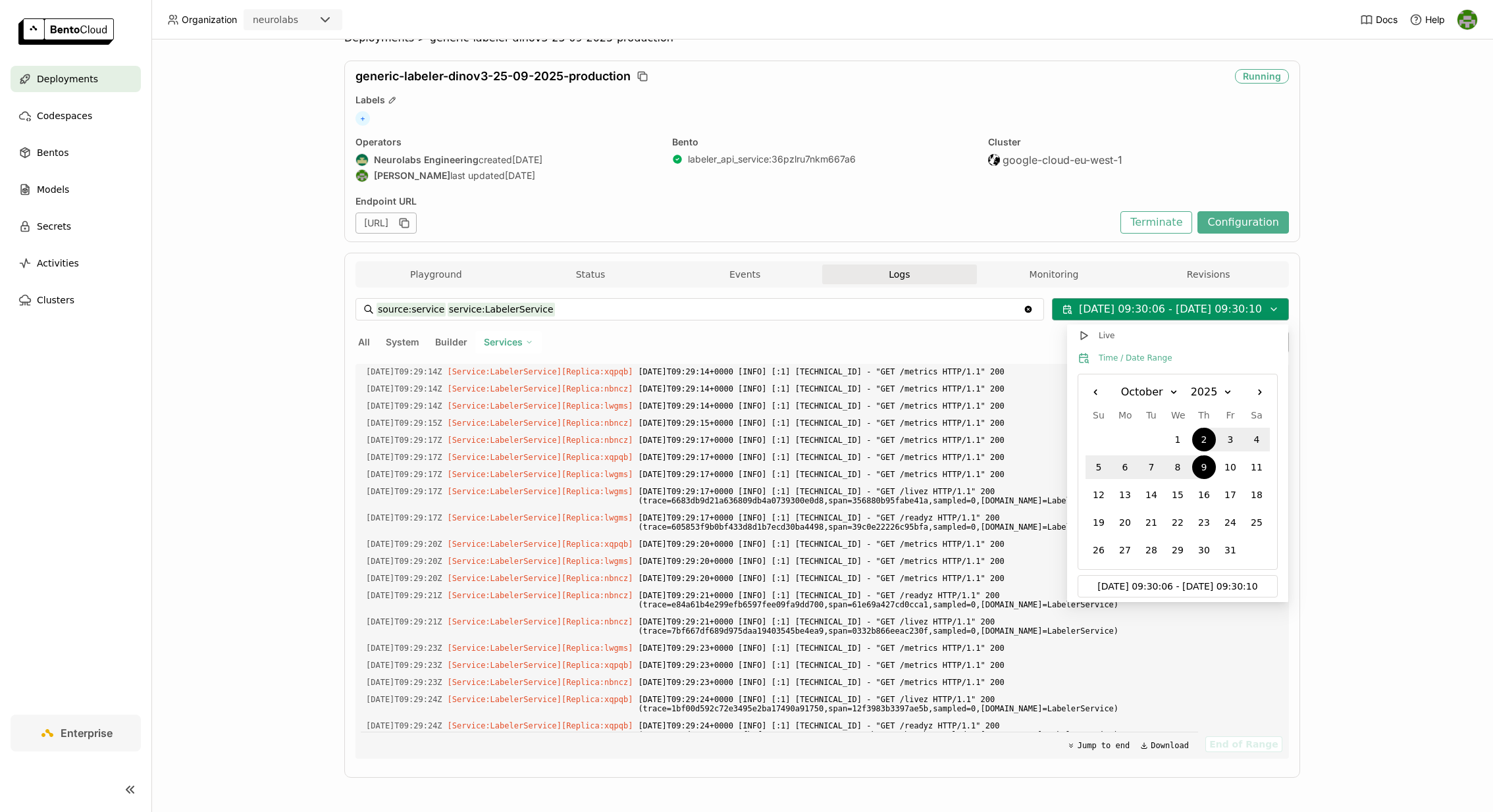
click at [1094, 310] on button "[DATE] 09:30:06 - [DATE] 09:30:10" at bounding box center [1171, 309] width 237 height 22
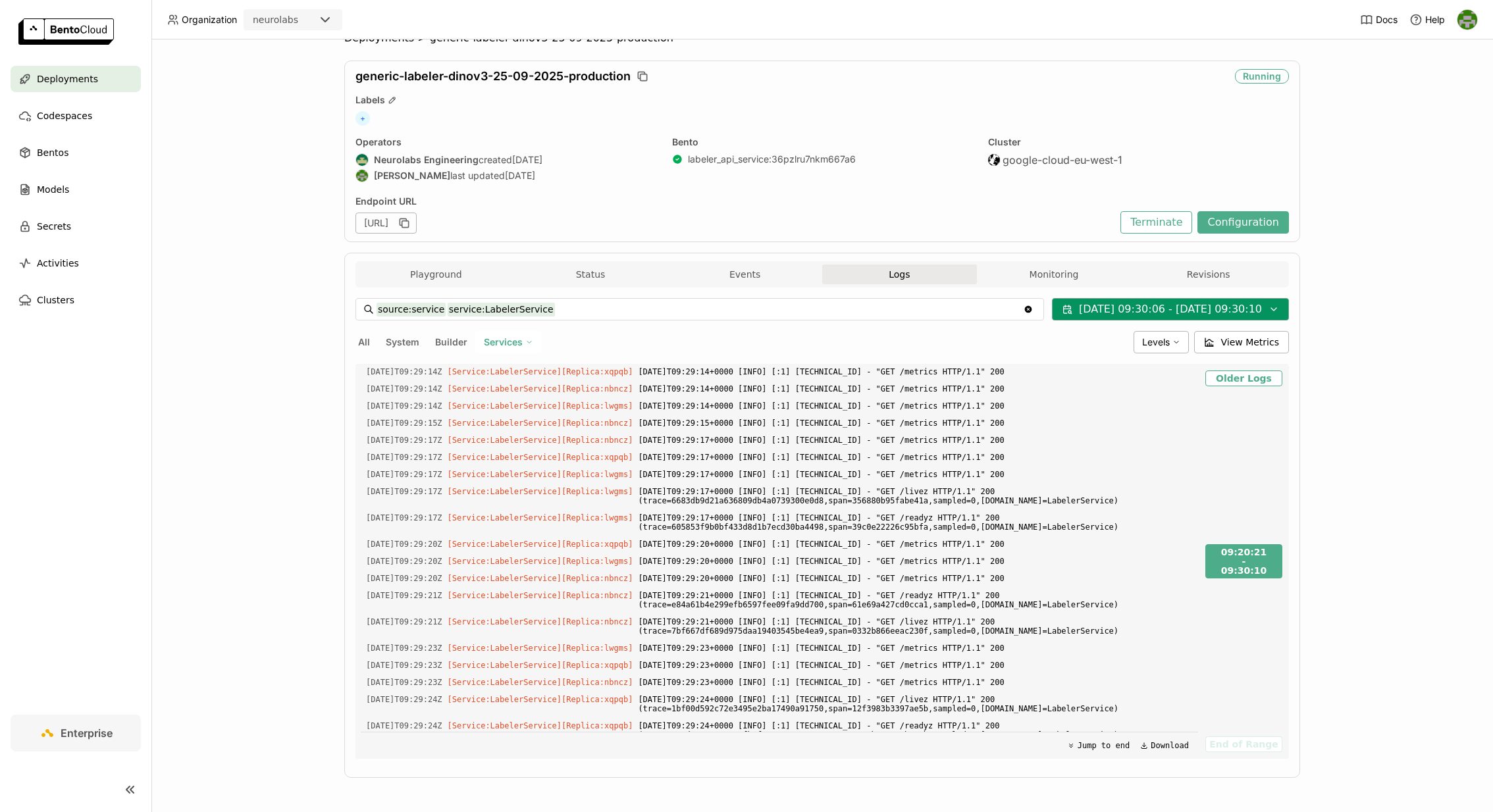
click at [1094, 310] on button "[DATE] 09:30:06 - [DATE] 09:30:10" at bounding box center [1171, 309] width 237 height 22
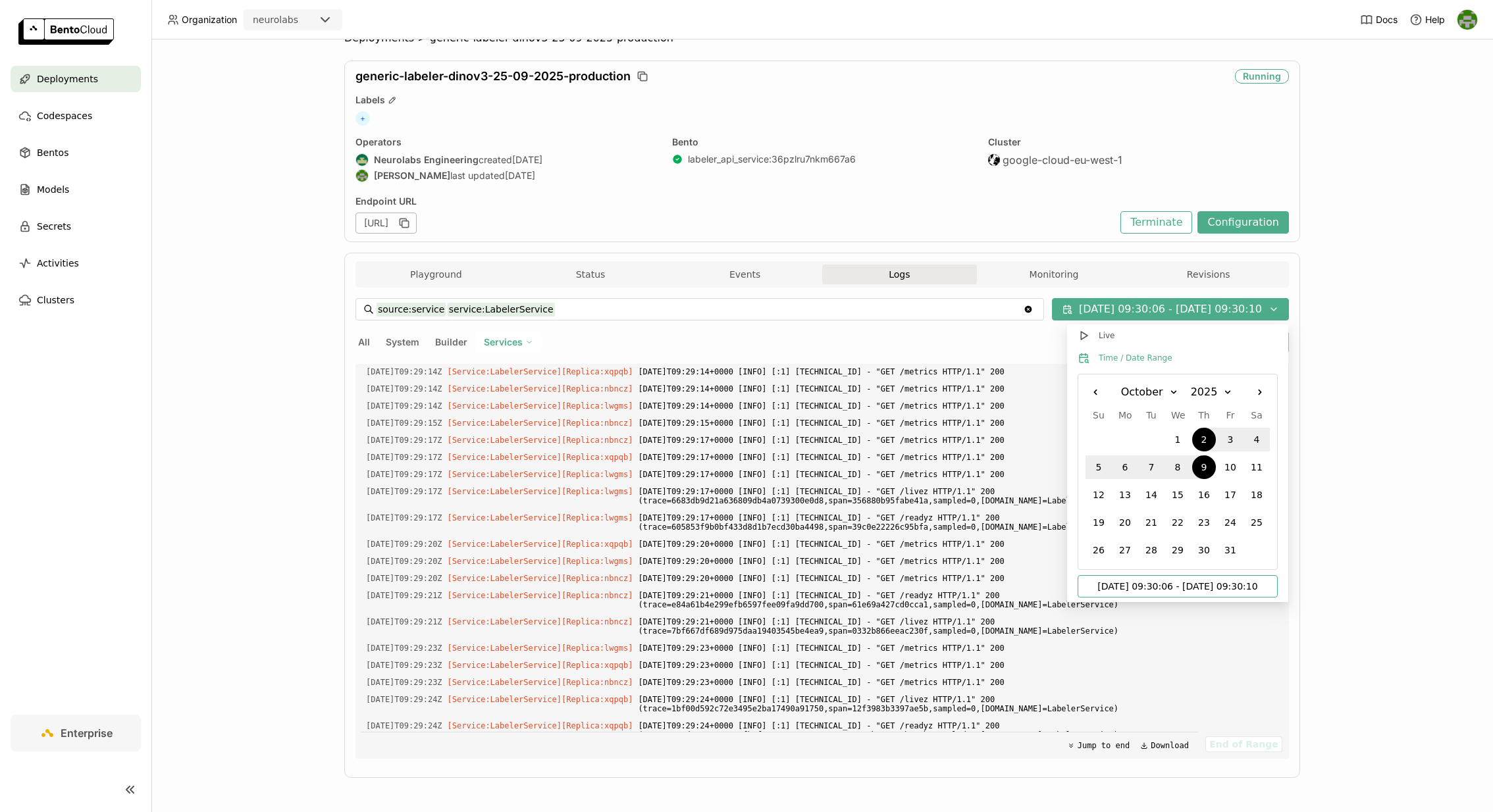
click at [1107, 586] on input "[DATE] 09:30:06 - [DATE] 09:30:10" at bounding box center [1178, 586] width 184 height 21
type input "[DATE] 09:30:06 - [DATE] 09:30:10"
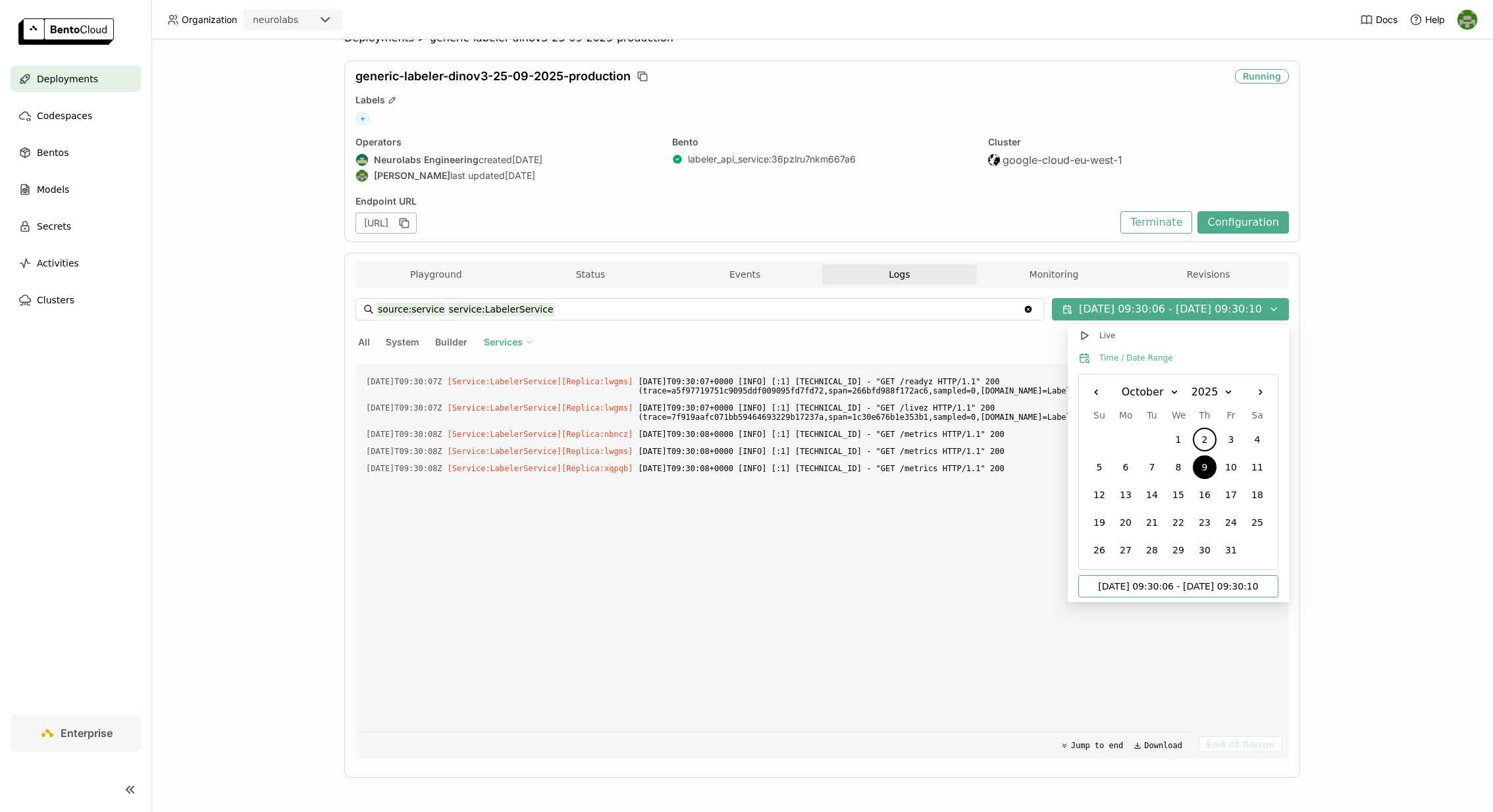
click at [1374, 537] on div "Deployments > generic-labeler-dinov3-25-09-2025-production generic-labeler-dino…" at bounding box center [822, 426] width 1342 height 773
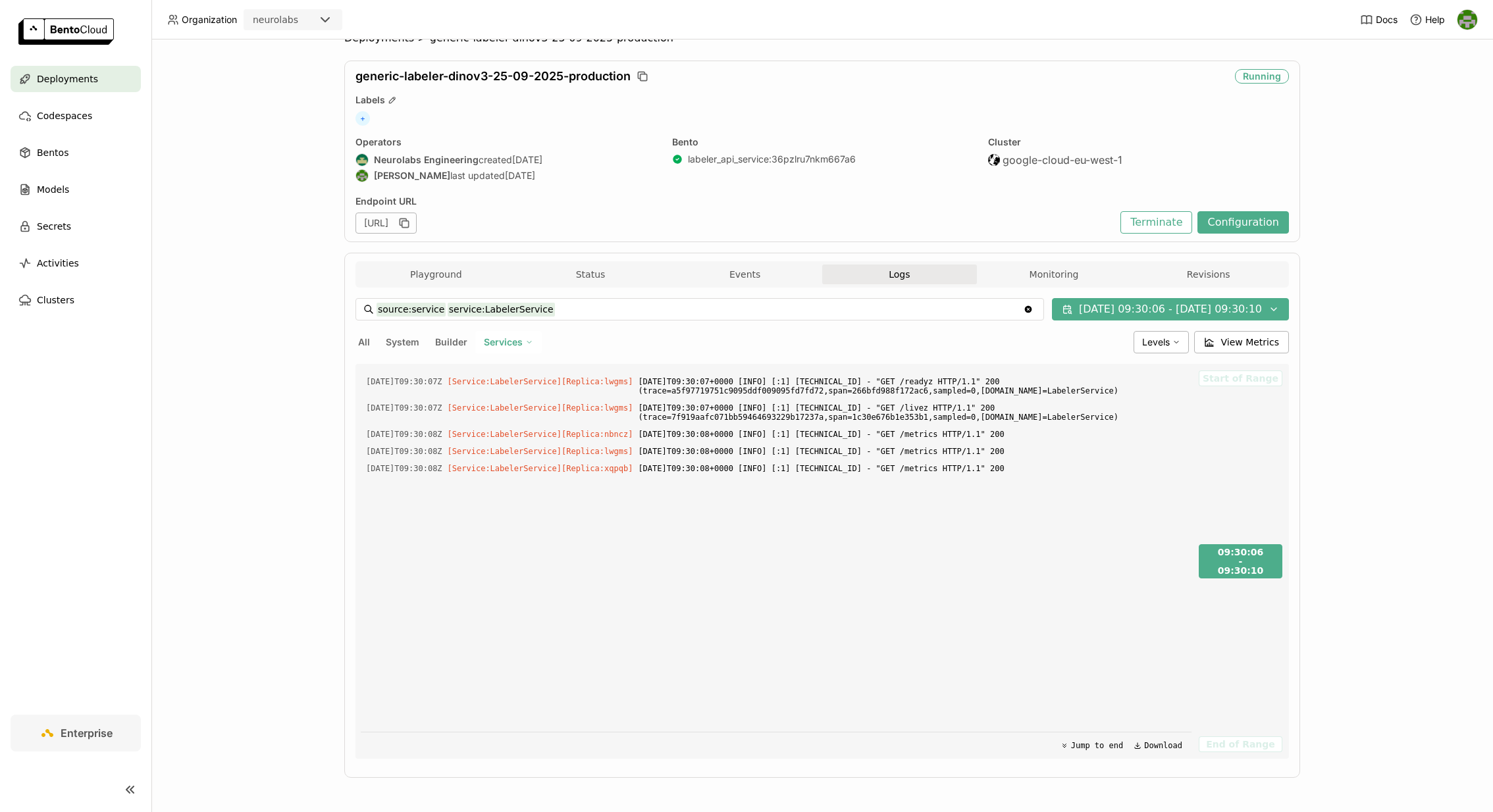
click at [521, 333] on div "Services" at bounding box center [509, 342] width 66 height 22
click at [460, 394] on li "LabelerService" at bounding box center [462, 406] width 158 height 32
click at [525, 342] on icon at bounding box center [530, 342] width 8 height 8
click at [471, 373] on div "LabelerAPIService" at bounding box center [463, 374] width 142 height 16
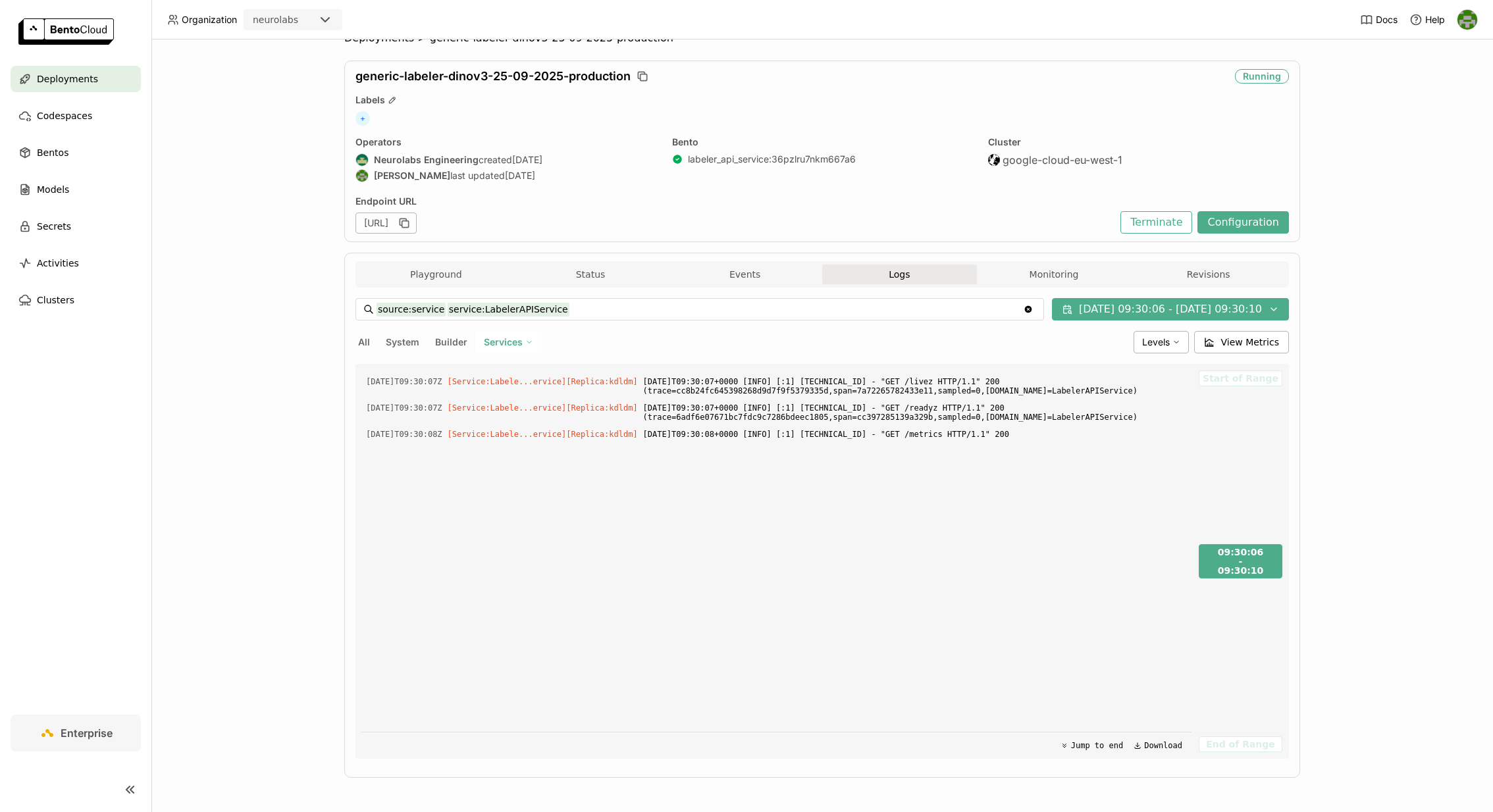
click at [511, 341] on span "Services" at bounding box center [503, 342] width 39 height 12
click at [416, 331] on div "All System Builder Services LabelerAPIService LabelerService" at bounding box center [742, 342] width 773 height 22
click at [412, 336] on span "System" at bounding box center [403, 342] width 34 height 12
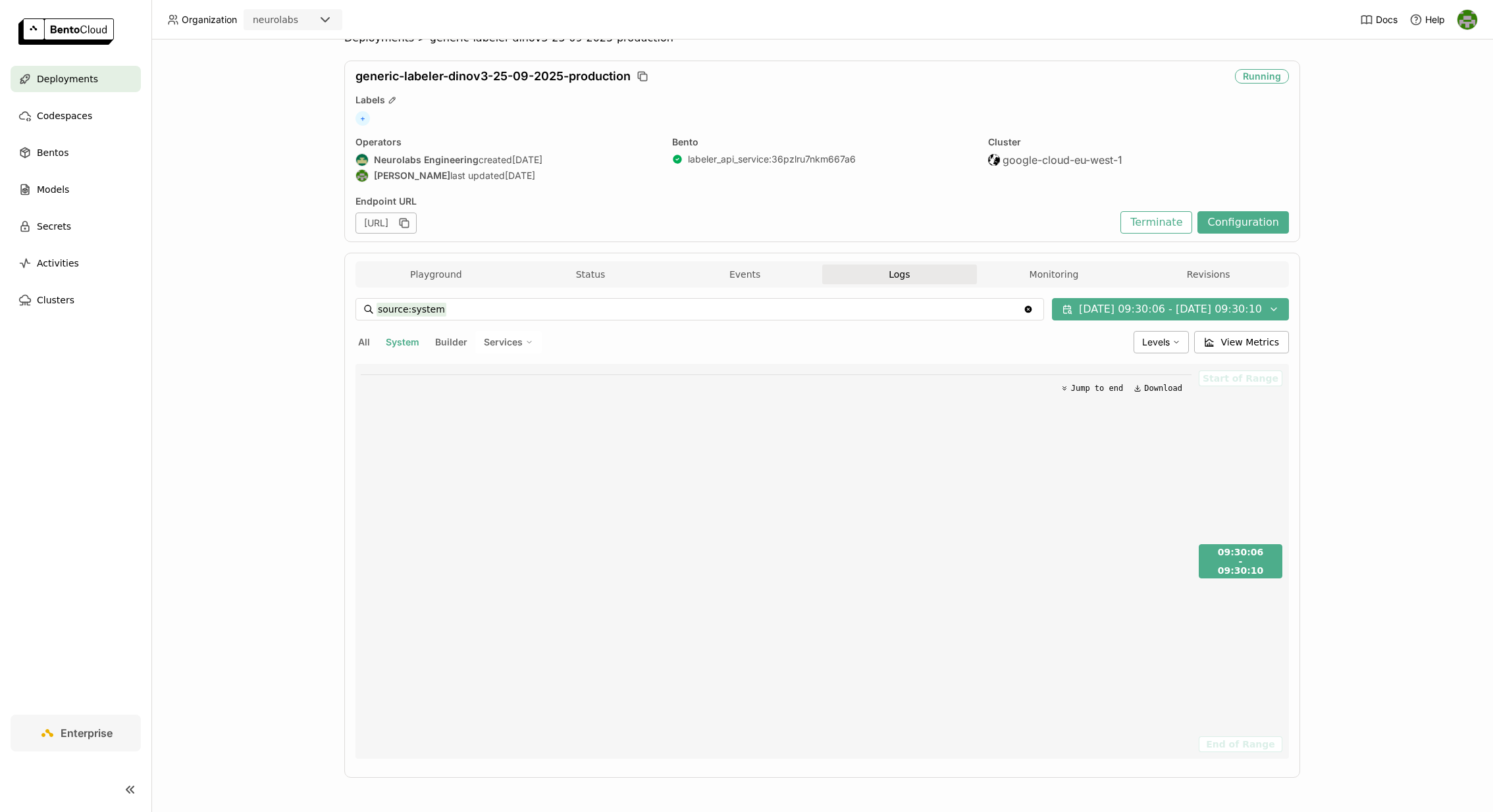
click at [460, 338] on span "Builder" at bounding box center [452, 342] width 33 height 12
click at [511, 342] on span "Services" at bounding box center [503, 342] width 39 height 12
click at [515, 344] on span "Services" at bounding box center [503, 342] width 39 height 12
click at [479, 332] on div "Services" at bounding box center [509, 342] width 66 height 22
click at [375, 339] on div "All System Builder Services LabelerAPIService LabelerService" at bounding box center [742, 342] width 773 height 22
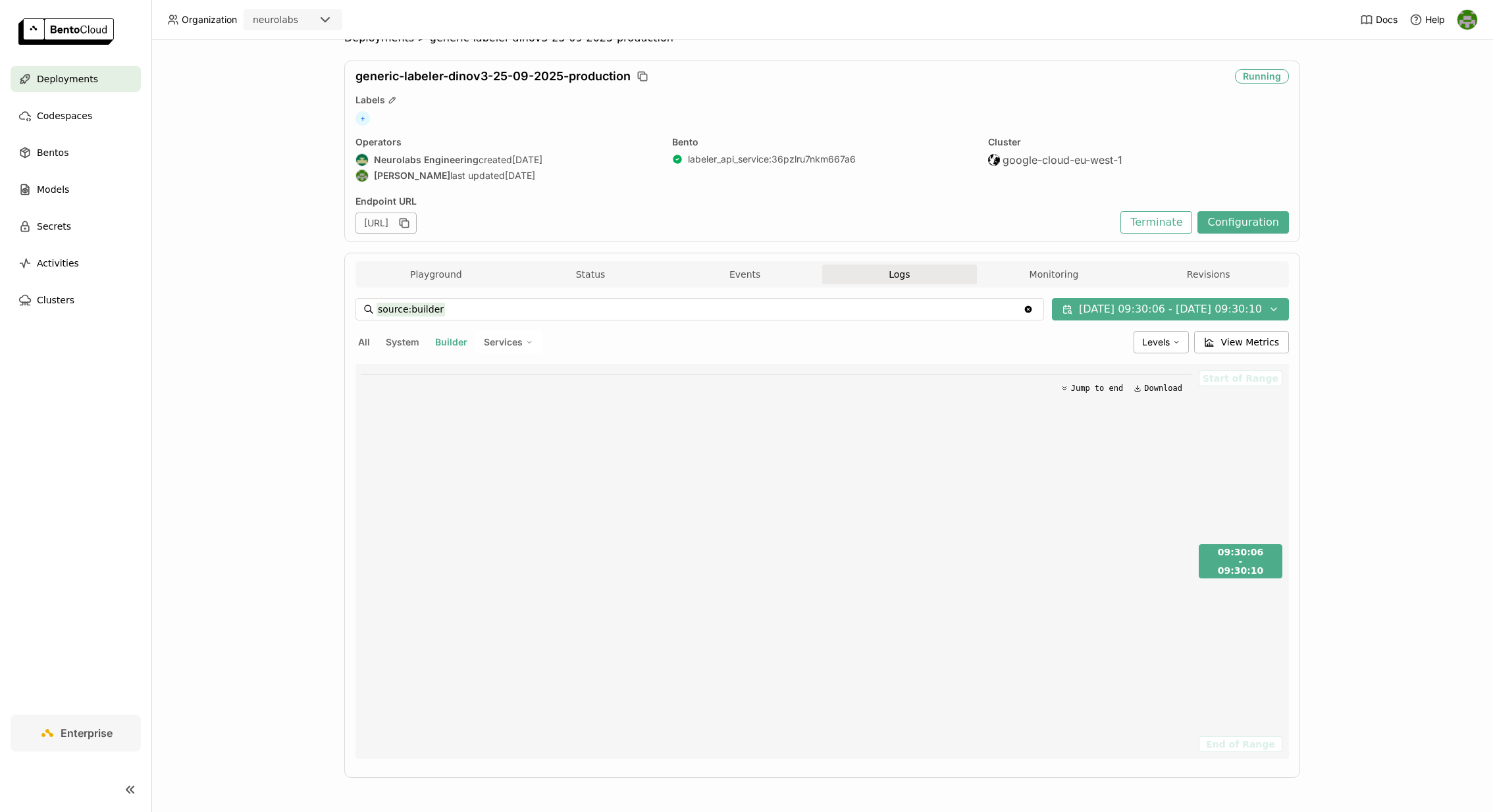
click at [359, 339] on span "All" at bounding box center [363, 342] width 12 height 12
type input "source:all"
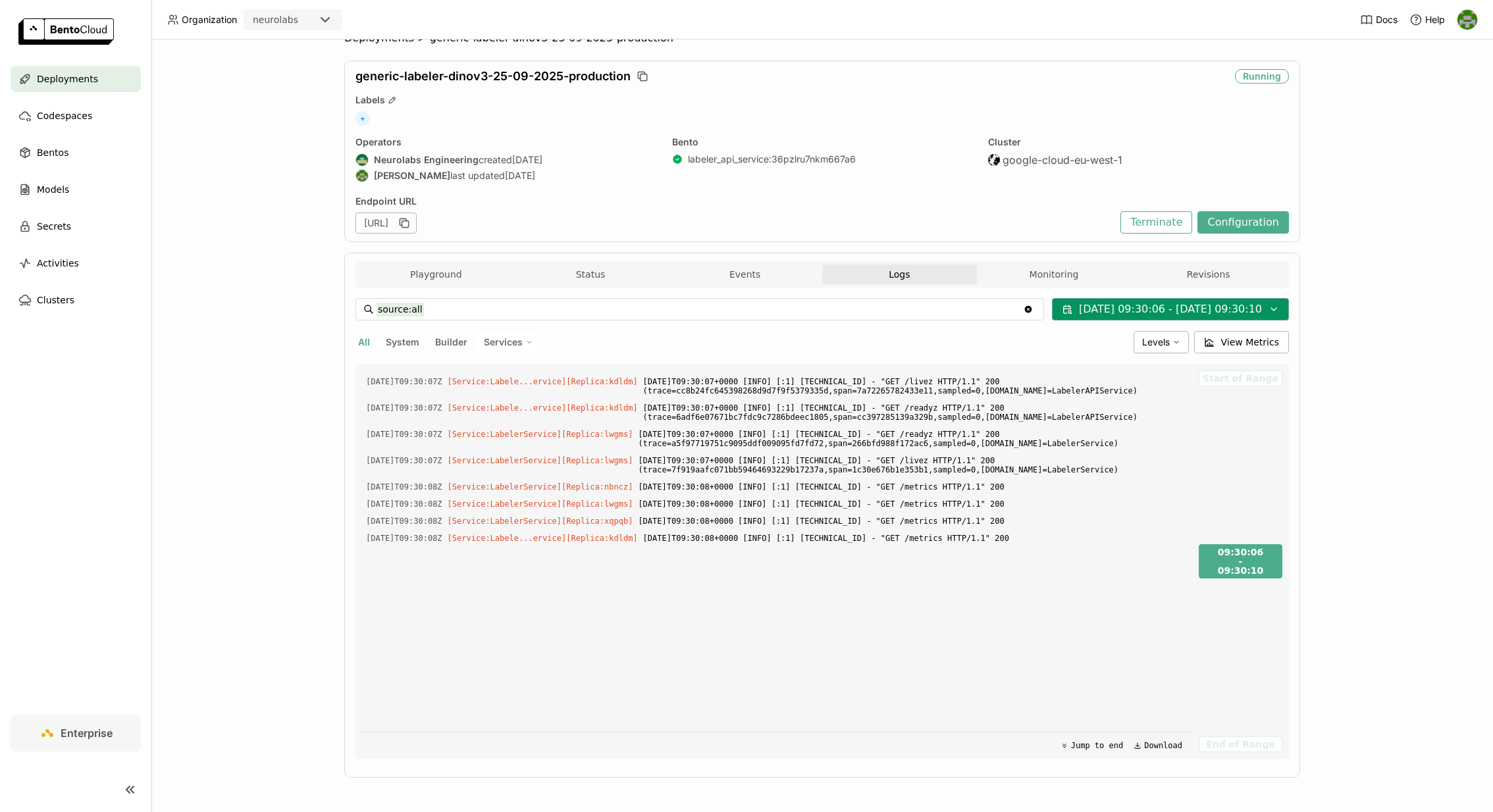
click at [1150, 306] on button "[DATE] 09:30:06 - [DATE] 09:30:10" at bounding box center [1171, 309] width 237 height 22
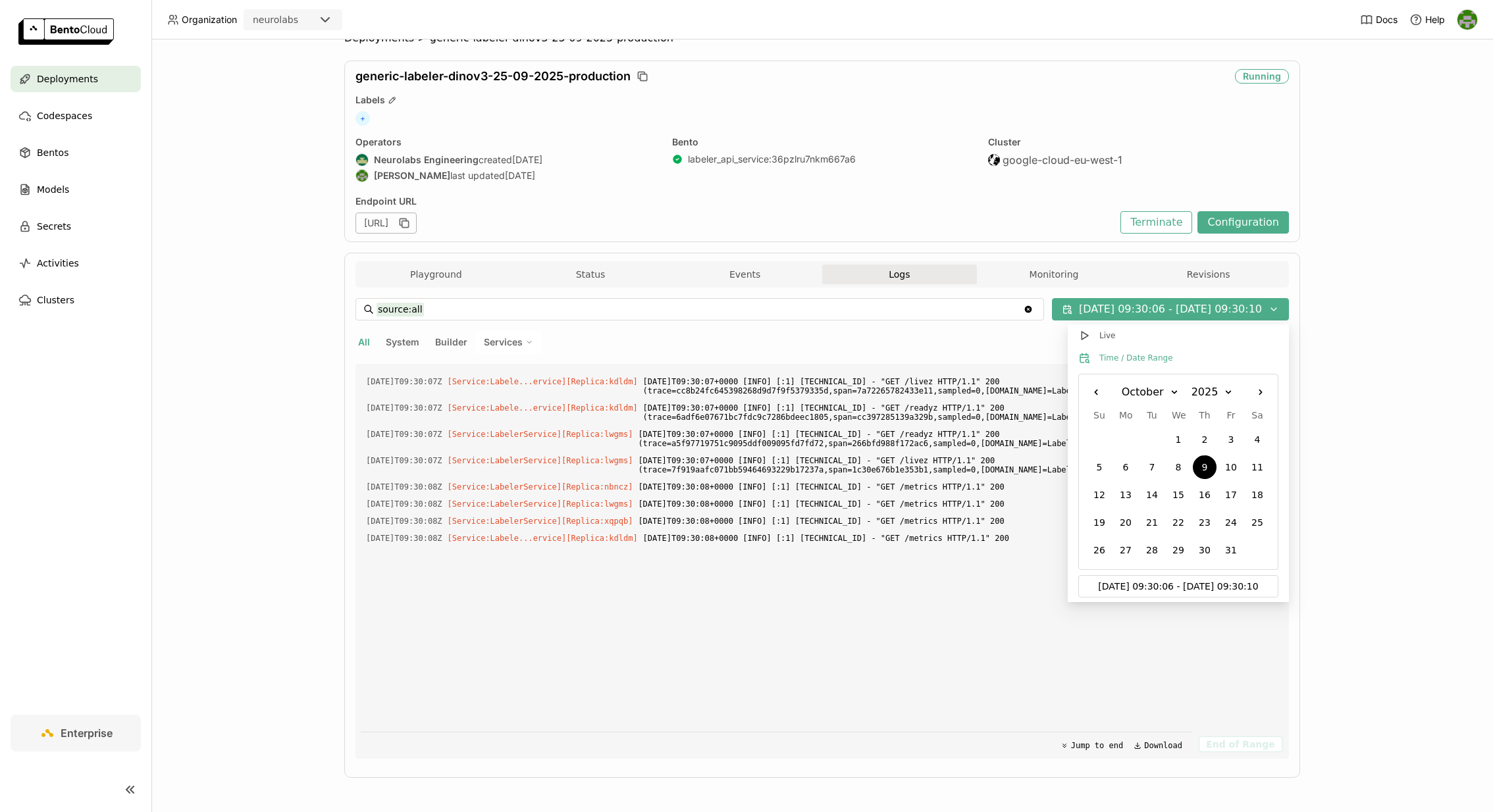
click at [1174, 585] on input "[DATE] 09:30:06 - [DATE] 09:30:10" at bounding box center [1178, 586] width 184 height 21
type input "[DATE] 09:30:00 - [DATE] 09:30:30"
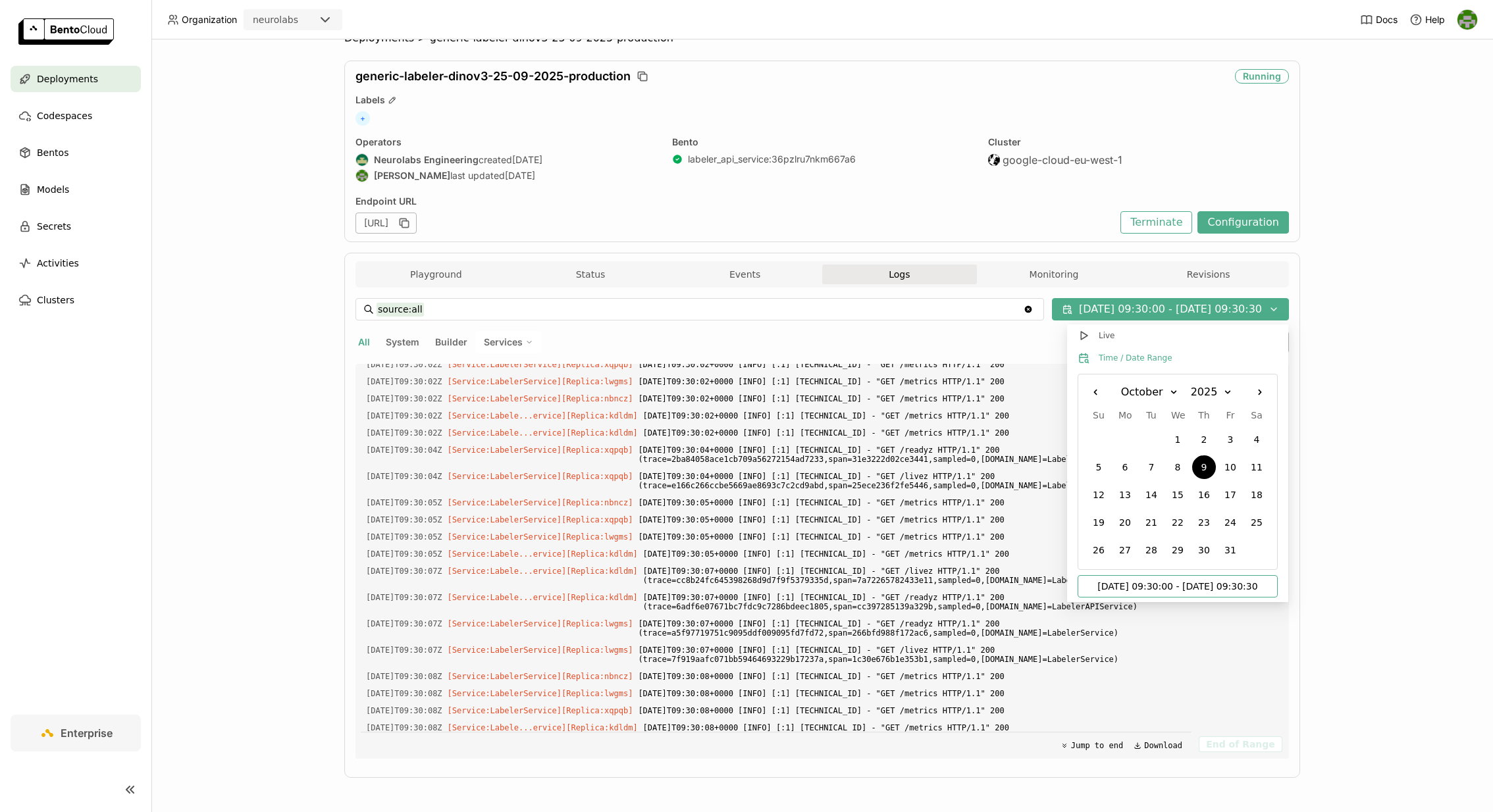
scroll to position [0, 0]
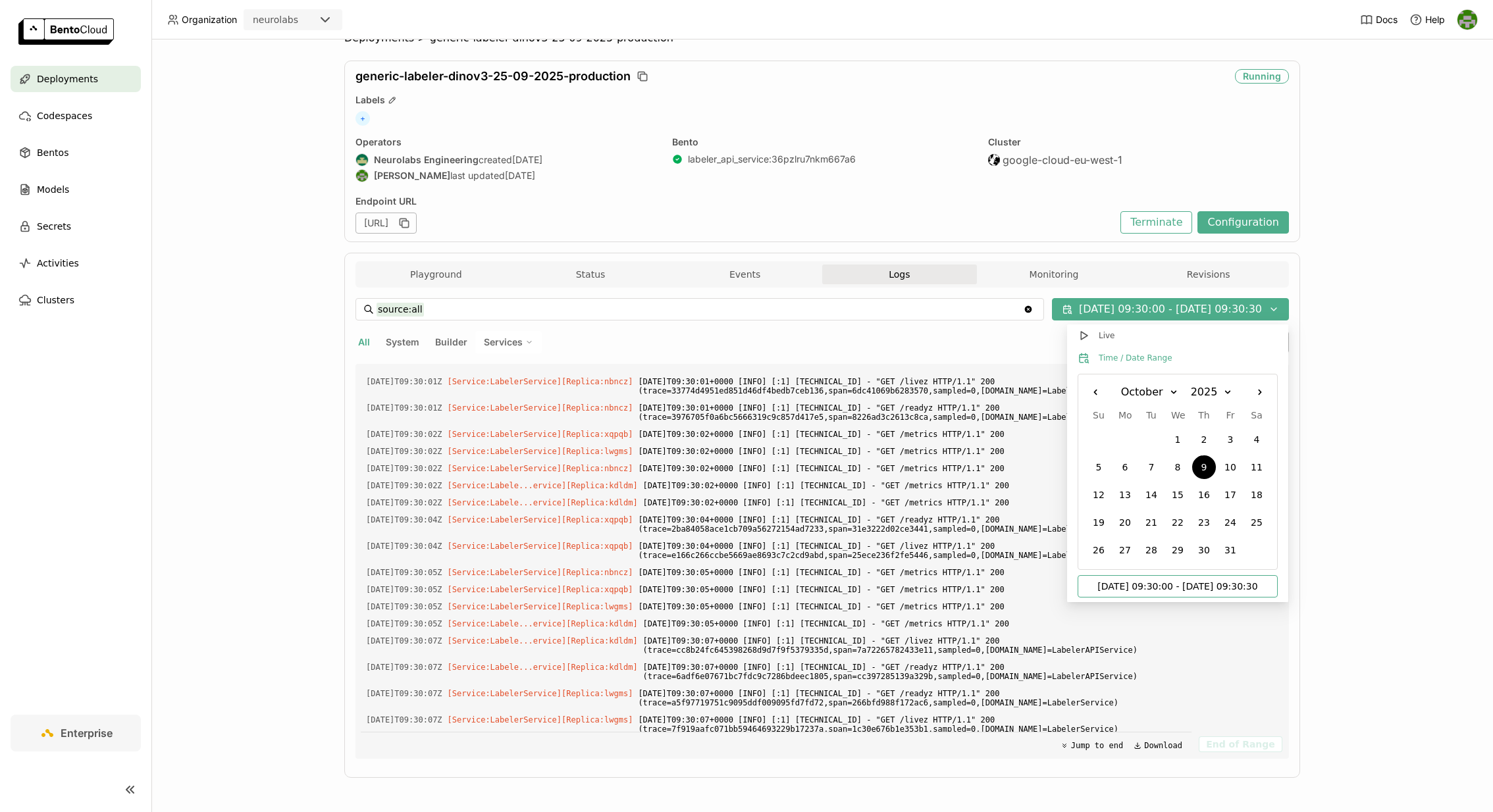
click at [1359, 512] on div "Deployments > generic-labeler-dinov3-25-09-2025-production generic-labeler-dino…" at bounding box center [822, 426] width 1342 height 773
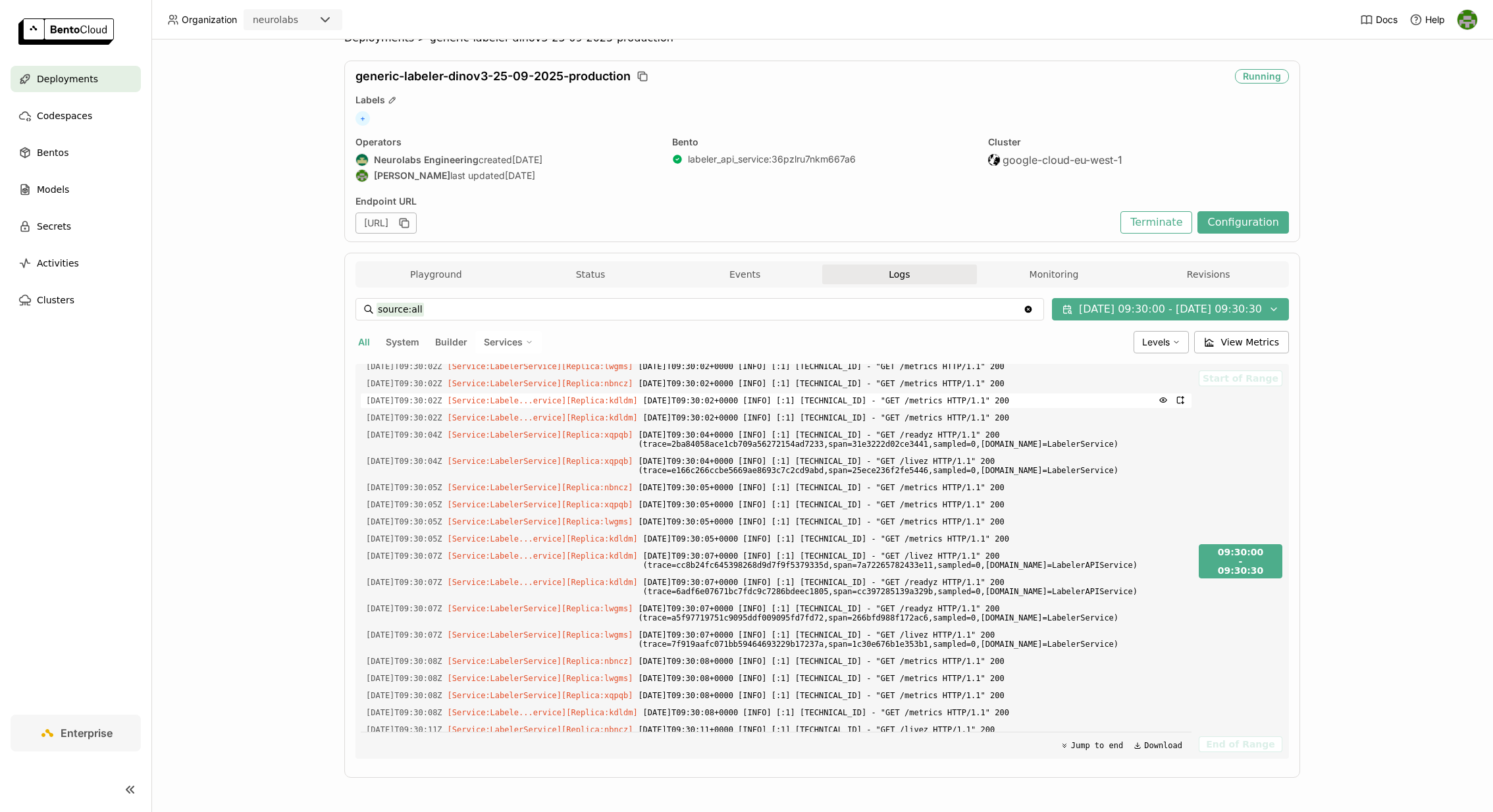
scroll to position [91, 0]
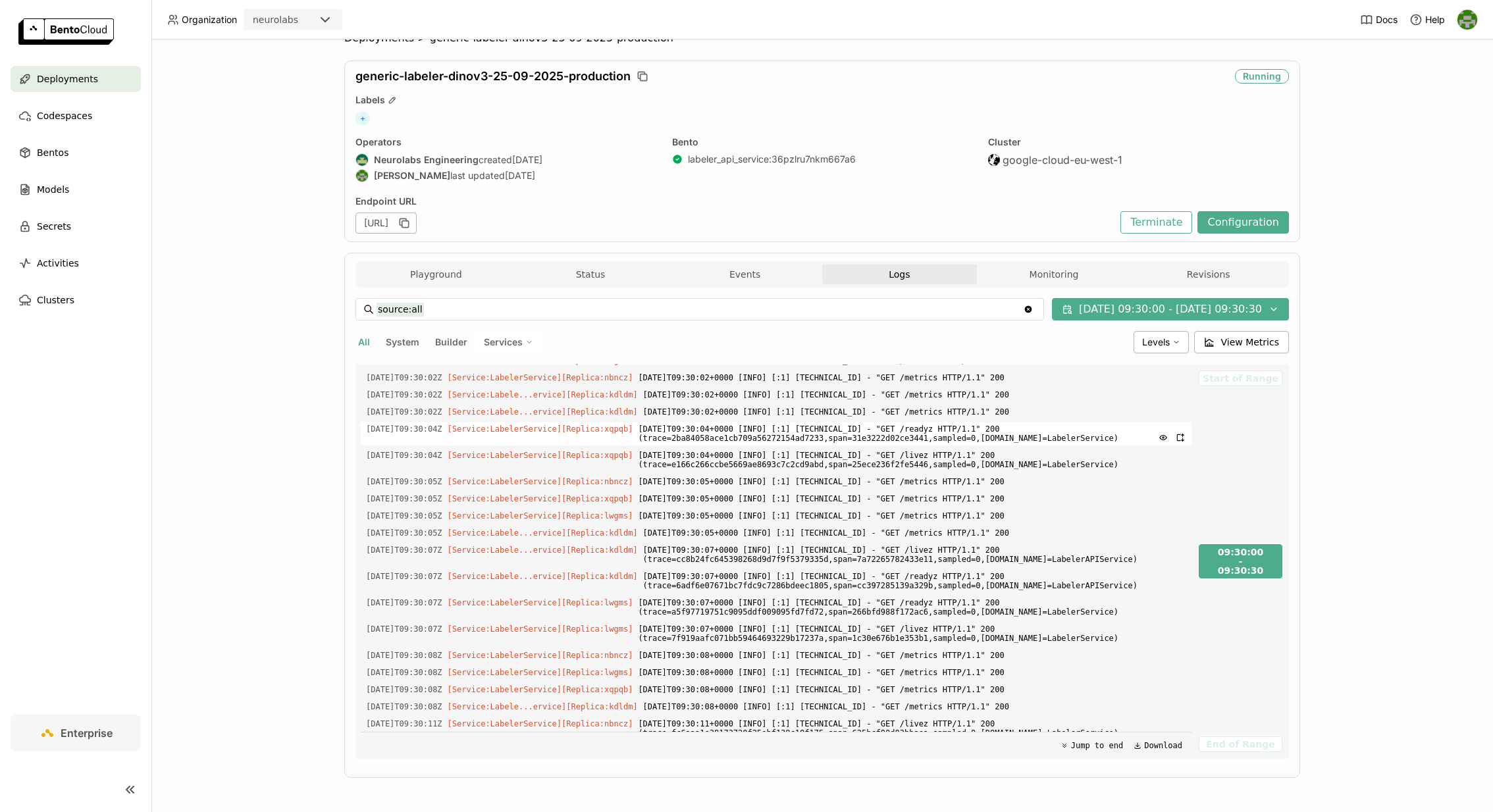
click at [744, 432] on span "[DATE]T09:30:04+0000 [INFO] [:1] [TECHNICAL_ID] - "GET /readyz HTTP/1.1" 200 (t…" at bounding box center [912, 433] width 549 height 24
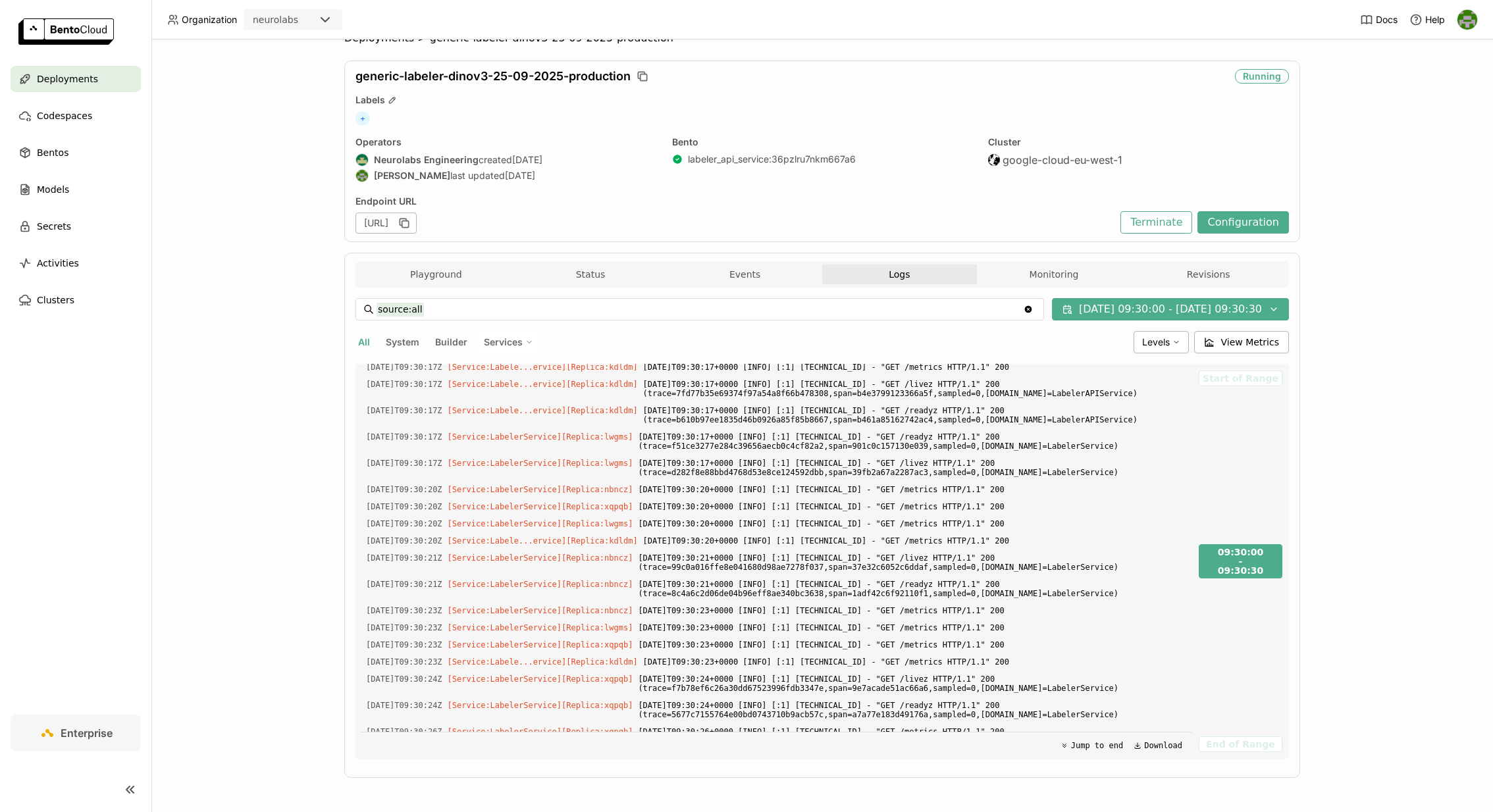
scroll to position [1039, 0]
